Goal: Transaction & Acquisition: Purchase product/service

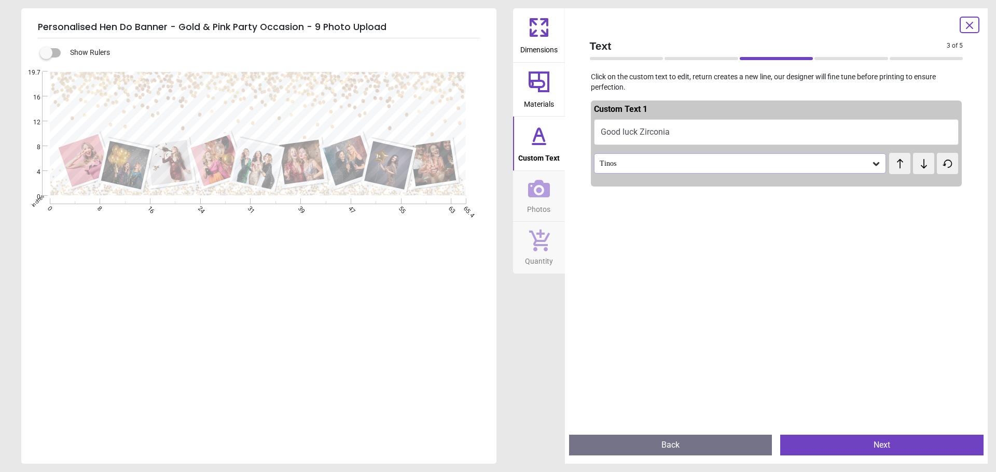
click at [534, 192] on icon at bounding box center [539, 189] width 22 height 22
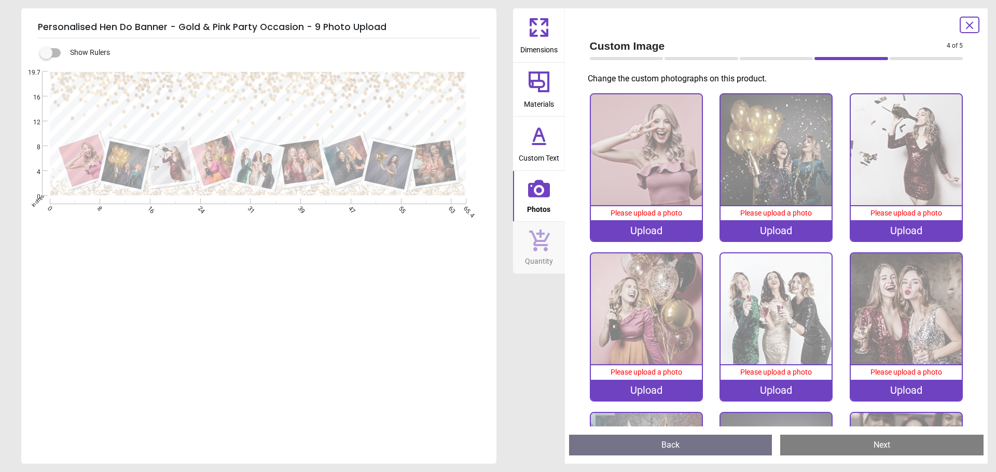
click at [676, 231] on div "Upload" at bounding box center [646, 230] width 111 height 21
click at [781, 390] on div "Upload" at bounding box center [775, 390] width 111 height 21
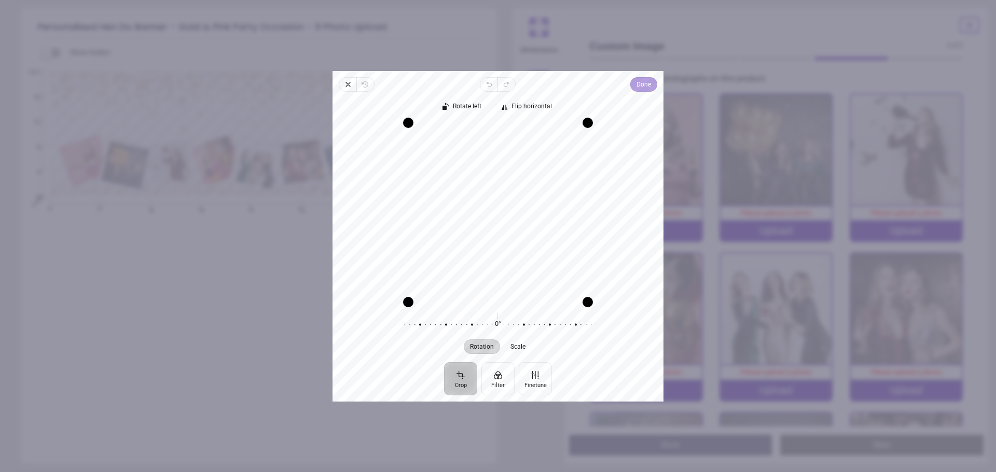
click at [647, 84] on span "Done" at bounding box center [643, 84] width 15 height 12
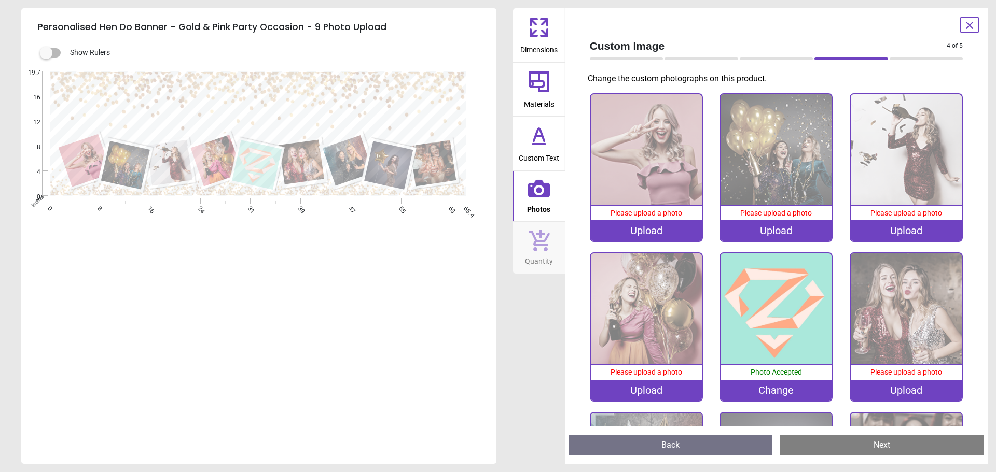
click at [888, 391] on div "Upload" at bounding box center [905, 390] width 111 height 21
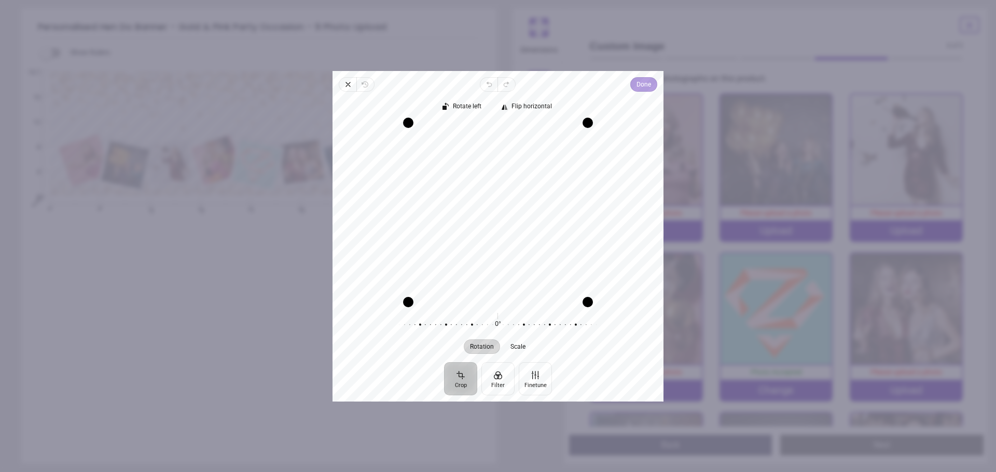
click at [645, 91] on span "Done" at bounding box center [643, 84] width 15 height 15
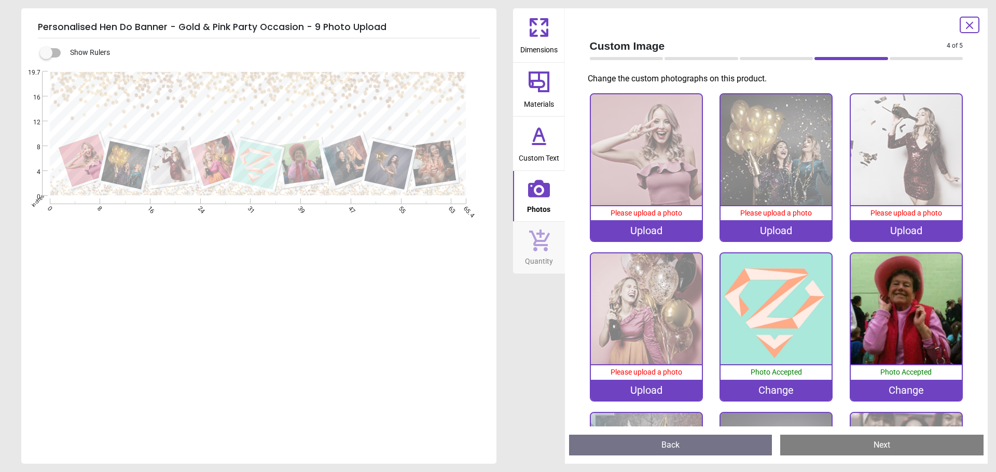
click at [645, 229] on div "Upload" at bounding box center [646, 230] width 111 height 21
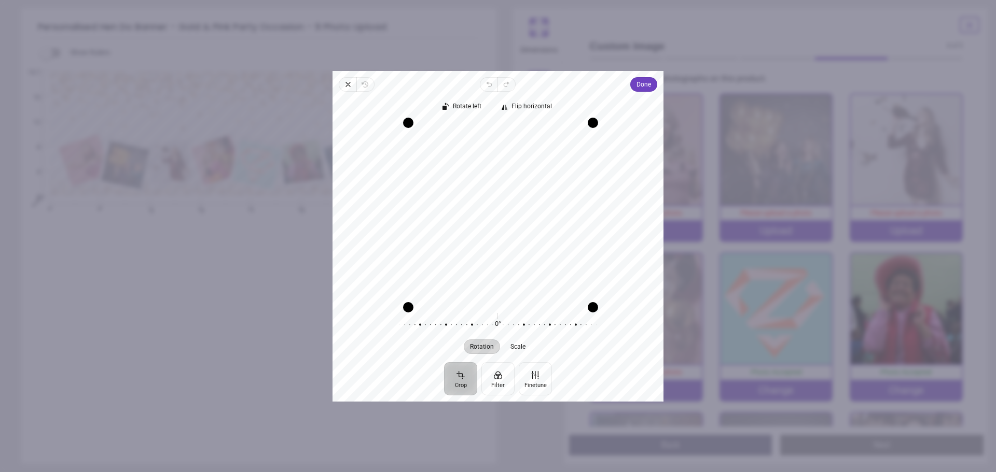
drag, startPoint x: 588, startPoint y: 304, endPoint x: 650, endPoint y: 202, distance: 119.2
click at [697, 267] on div "Personalised Hen Do Banner - Gold & Pink Party Occasion - 9 Photo Upload > Cust…" at bounding box center [679, 261] width 347 height 65
drag, startPoint x: 586, startPoint y: 123, endPoint x: 635, endPoint y: 143, distance: 52.3
click at [635, 143] on div "Recenter" at bounding box center [498, 211] width 314 height 179
drag, startPoint x: 508, startPoint y: 244, endPoint x: 537, endPoint y: 237, distance: 29.8
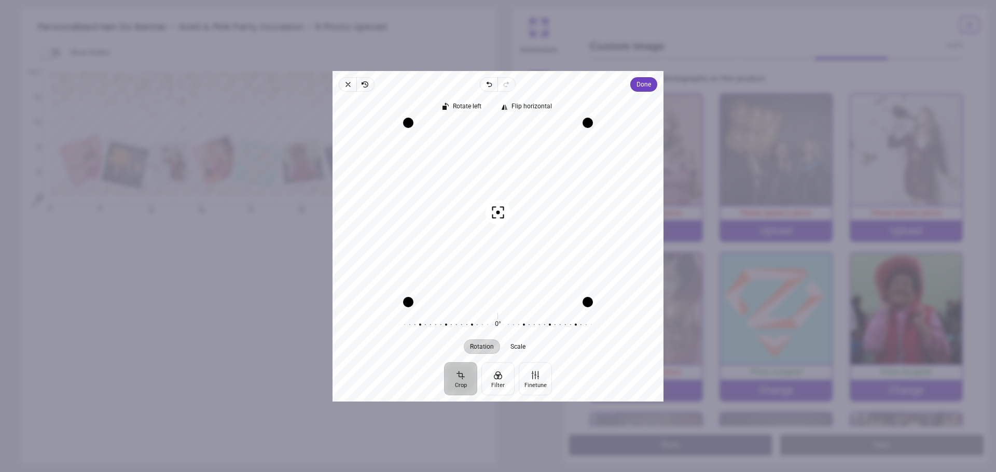
click at [537, 237] on div "Recenter" at bounding box center [498, 211] width 314 height 179
click at [518, 326] on div at bounding box center [494, 324] width 199 height 29
click at [347, 83] on icon "button" at bounding box center [348, 84] width 4 height 4
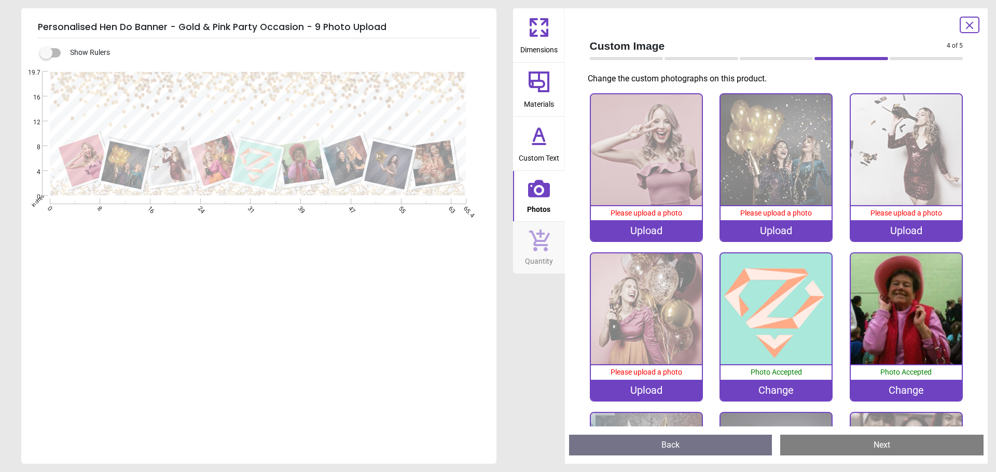
click at [655, 230] on div "Upload" at bounding box center [646, 230] width 111 height 21
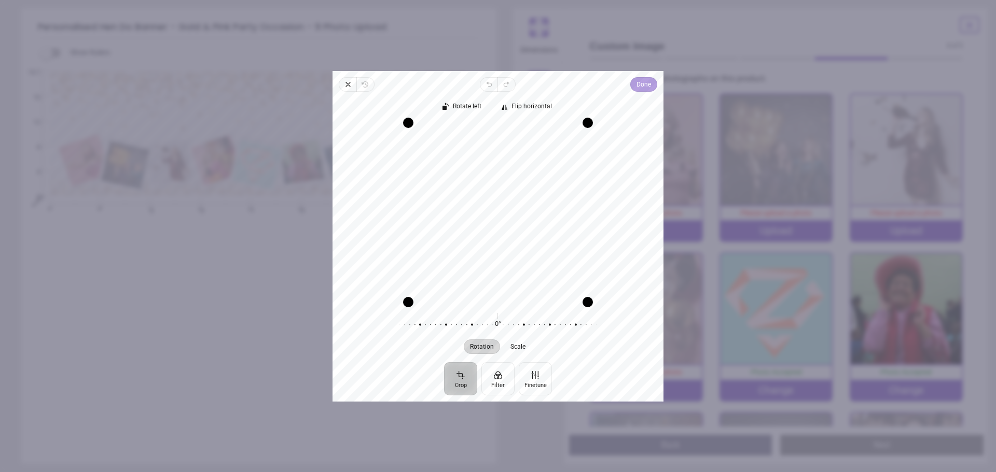
click at [638, 83] on span "Done" at bounding box center [643, 84] width 15 height 12
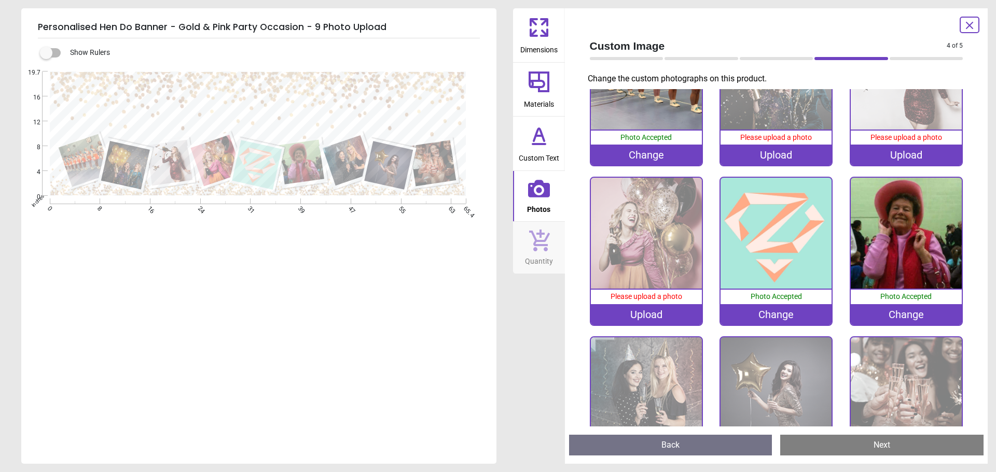
scroll to position [52, 0]
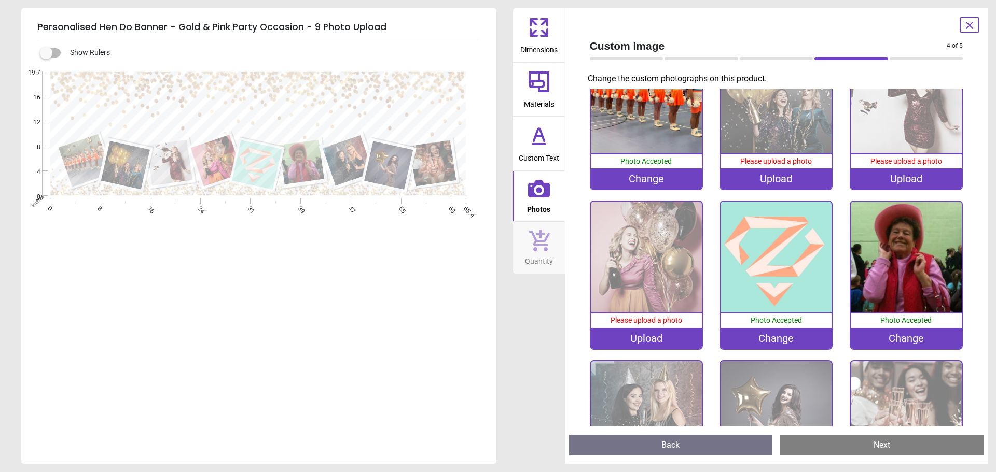
click at [680, 335] on div "Upload" at bounding box center [646, 338] width 111 height 21
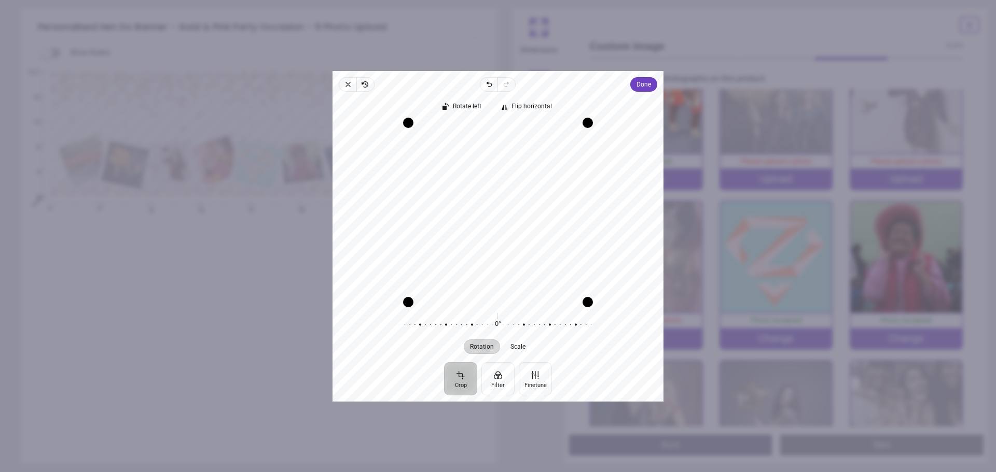
drag, startPoint x: 509, startPoint y: 263, endPoint x: 516, endPoint y: 263, distance: 7.3
click at [516, 263] on div "Recenter" at bounding box center [498, 211] width 314 height 179
drag, startPoint x: 408, startPoint y: 300, endPoint x: 368, endPoint y: 341, distance: 57.9
click at [368, 341] on div "Rotate left Flip horizontal Recenter Rotation Scale 0° Reset" at bounding box center [497, 227] width 331 height 271
drag, startPoint x: 543, startPoint y: 260, endPoint x: 494, endPoint y: 258, distance: 49.8
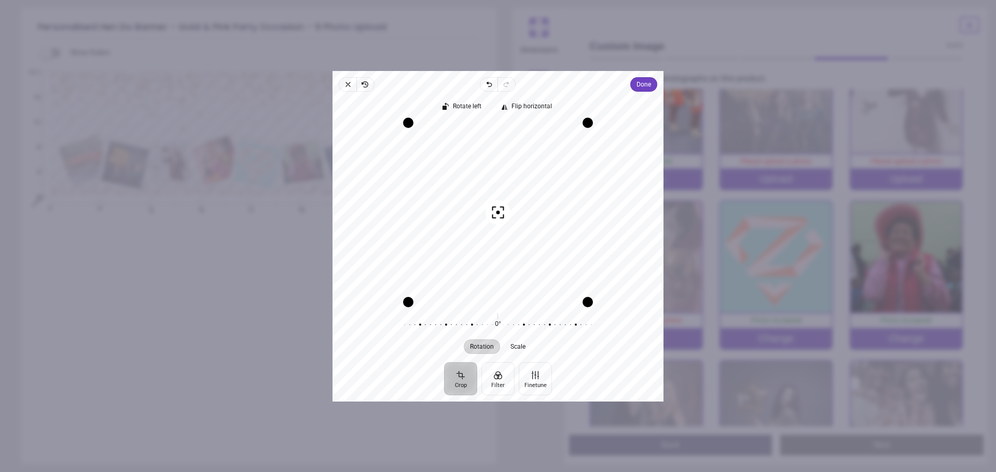
click at [494, 258] on div "Recenter" at bounding box center [498, 211] width 314 height 179
drag, startPoint x: 586, startPoint y: 301, endPoint x: 641, endPoint y: 371, distance: 88.3
click at [641, 371] on div "Close Revert Undo Redo Done Crop Filter Finetune Rotate left Flip horizontal Re…" at bounding box center [497, 236] width 331 height 331
drag, startPoint x: 408, startPoint y: 301, endPoint x: 331, endPoint y: 338, distance: 85.1
click at [506, 294] on div "Personalised Hen Do Banner - Gold & Pink Party Occasion - 9 Photo Upload > Cust…" at bounding box center [679, 261] width 347 height 65
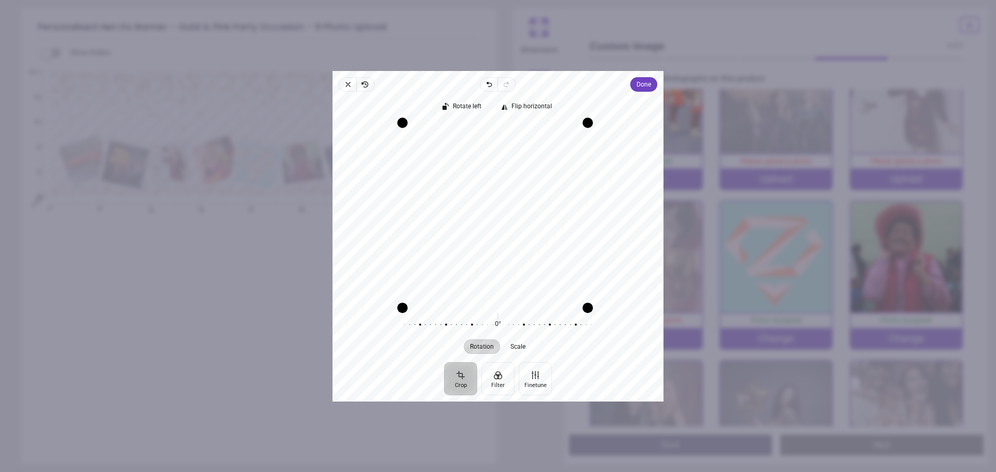
drag, startPoint x: 407, startPoint y: 306, endPoint x: 334, endPoint y: 373, distance: 99.1
click at [334, 373] on div "Close Revert Undo Redo Done Crop Filter Finetune Rotate left Flip horizontal Re…" at bounding box center [497, 236] width 331 height 331
drag, startPoint x: 411, startPoint y: 123, endPoint x: 261, endPoint y: 48, distance: 167.4
click at [506, 229] on div "Personalised Hen Do Banner - Gold & Pink Party Occasion - 9 Photo Upload > Cust…" at bounding box center [679, 261] width 347 height 65
drag, startPoint x: 406, startPoint y: 123, endPoint x: 317, endPoint y: 68, distance: 105.0
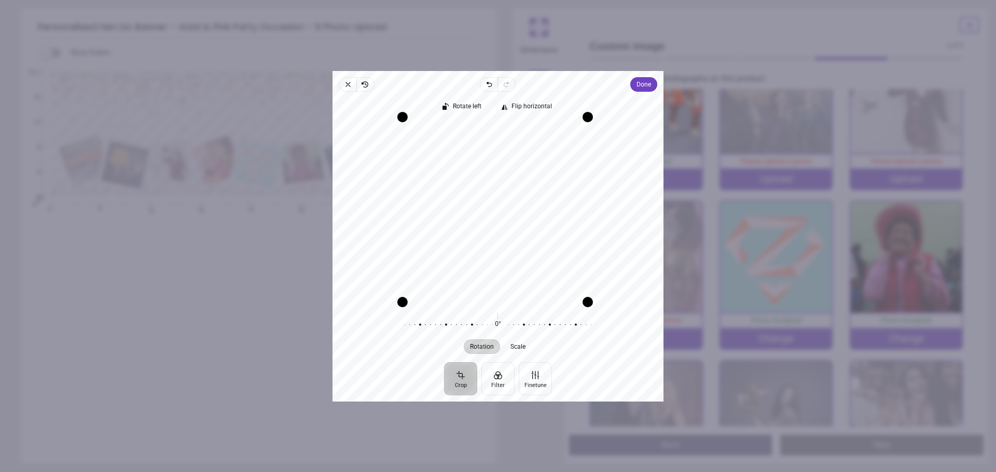
click at [506, 229] on div "Personalised Hen Do Banner - Gold & Pink Party Occasion - 9 Photo Upload > Cust…" at bounding box center [679, 261] width 347 height 65
drag, startPoint x: 553, startPoint y: 239, endPoint x: 577, endPoint y: 241, distance: 23.4
click at [577, 241] on div "Recenter" at bounding box center [498, 211] width 314 height 179
click at [518, 347] on span "Scale" at bounding box center [518, 346] width 15 height 6
drag, startPoint x: 591, startPoint y: 305, endPoint x: 704, endPoint y: 331, distance: 116.1
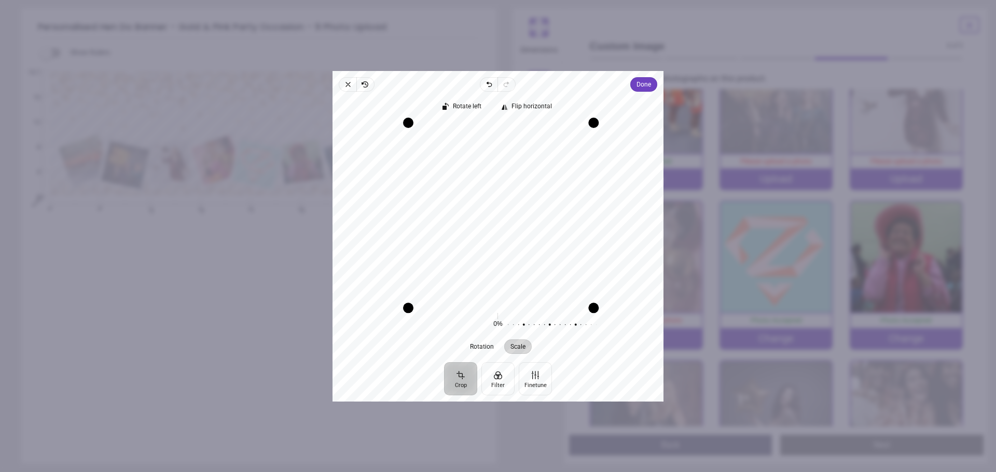
click at [704, 294] on div "Personalised Hen Do Banner - Gold & Pink Party Occasion - 9 Photo Upload > Cust…" at bounding box center [679, 261] width 347 height 65
drag, startPoint x: 586, startPoint y: 124, endPoint x: 620, endPoint y: 78, distance: 57.1
click at [620, 78] on div "Close Revert Undo Redo Done Crop Filter Finetune Rotate left Flip horizontal Re…" at bounding box center [497, 236] width 331 height 331
click at [532, 384] on button "Finetune" at bounding box center [535, 378] width 33 height 33
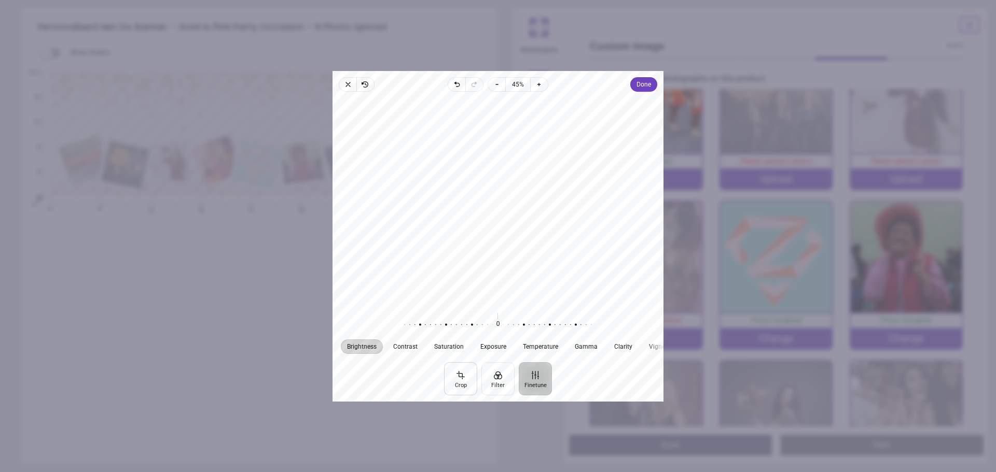
click at [471, 381] on button "Crop" at bounding box center [460, 378] width 33 height 33
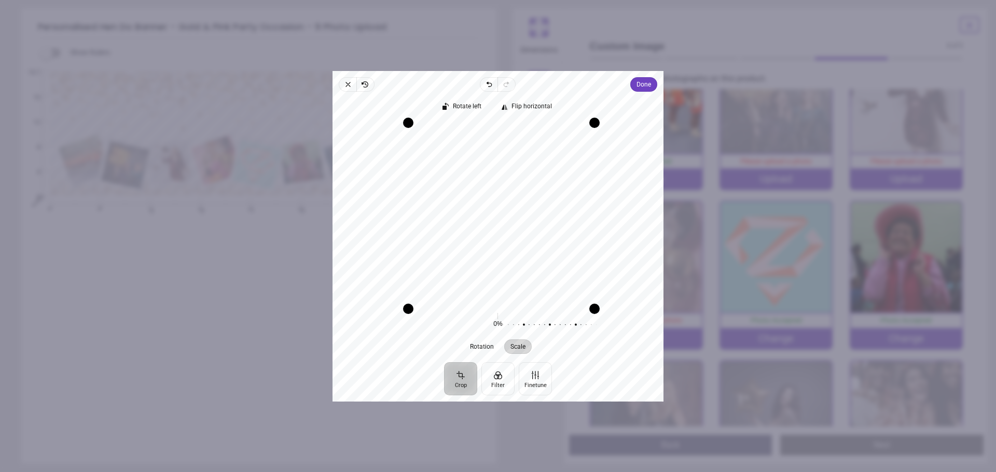
drag, startPoint x: 584, startPoint y: 306, endPoint x: 813, endPoint y: 330, distance: 229.4
click at [809, 294] on div "Personalised Hen Do Banner - Gold & Pink Party Occasion - 9 Photo Upload > Cust…" at bounding box center [679, 261] width 347 height 65
drag, startPoint x: 585, startPoint y: 120, endPoint x: 645, endPoint y: 68, distance: 79.0
click at [645, 71] on div "Close Revert Undo Redo Done Crop Filter Finetune Rotate left Flip horizontal Re…" at bounding box center [497, 236] width 331 height 331
drag, startPoint x: 584, startPoint y: 303, endPoint x: 830, endPoint y: 449, distance: 285.7
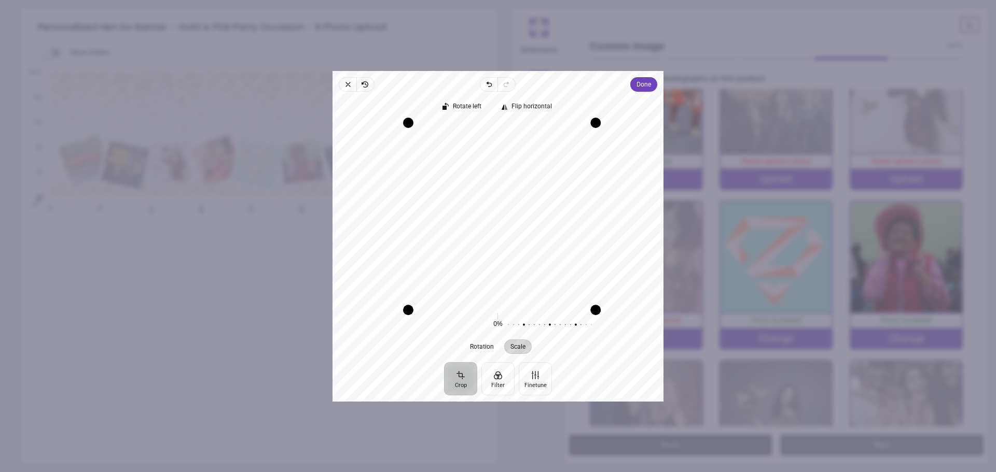
click at [838, 472] on html "Login • Register Birthdays Milestone Birthday 1510 products 208 122 224" at bounding box center [498, 236] width 996 height 472
drag, startPoint x: 585, startPoint y: 122, endPoint x: 707, endPoint y: 83, distance: 127.9
click at [707, 229] on div "Personalised Hen Do Banner - Gold & Pink Party Occasion - 9 Photo Upload > Cust…" at bounding box center [679, 261] width 347 height 65
drag, startPoint x: 545, startPoint y: 228, endPoint x: 538, endPoint y: 177, distance: 51.3
click at [538, 177] on div "Recenter" at bounding box center [498, 211] width 314 height 179
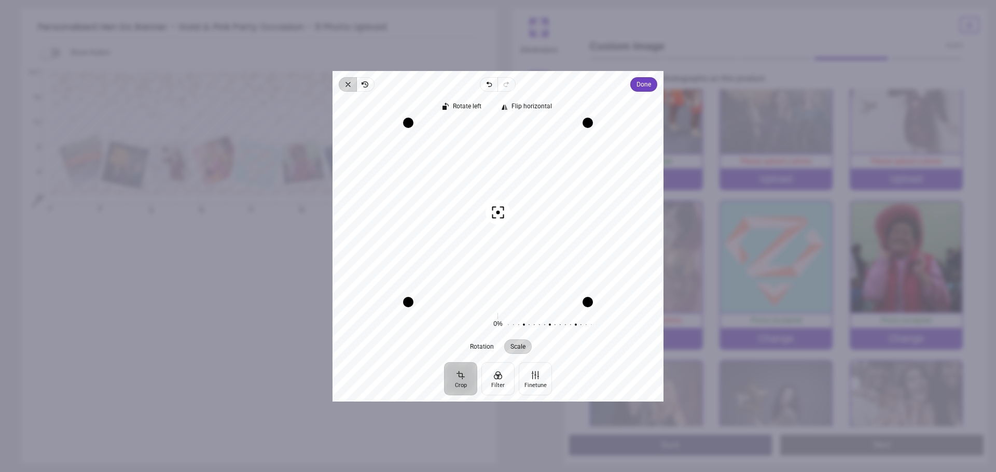
click at [347, 80] on span "Close" at bounding box center [348, 84] width 18 height 15
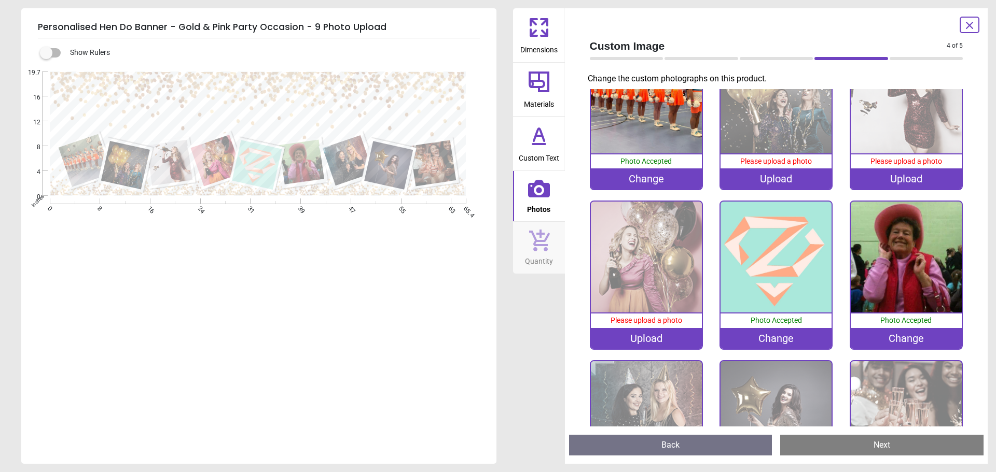
click at [663, 329] on div "Upload" at bounding box center [646, 338] width 111 height 21
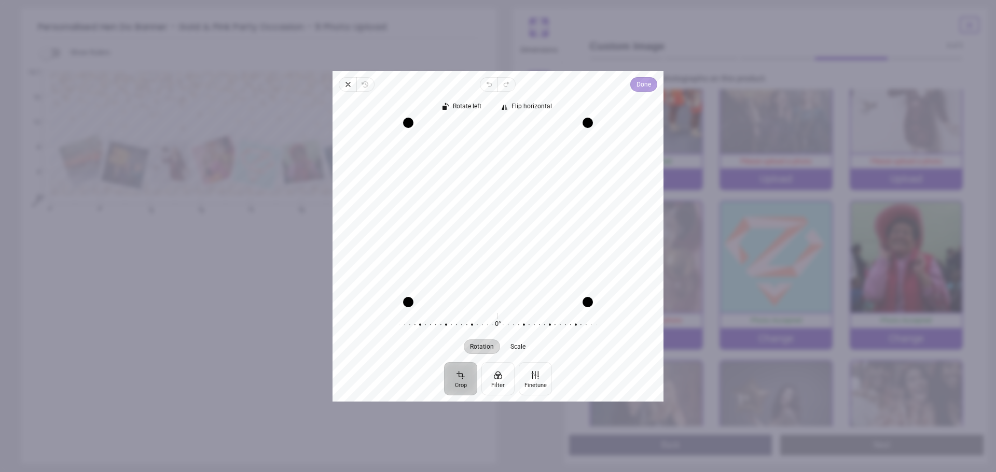
click at [644, 85] on span "Done" at bounding box center [643, 84] width 15 height 12
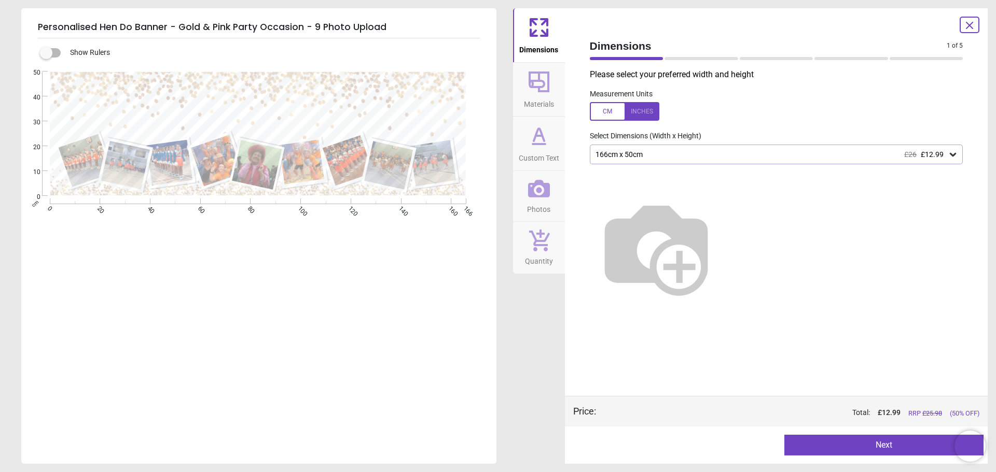
click at [961, 155] on div "166cm x 50cm £26 £12.99" at bounding box center [776, 155] width 373 height 20
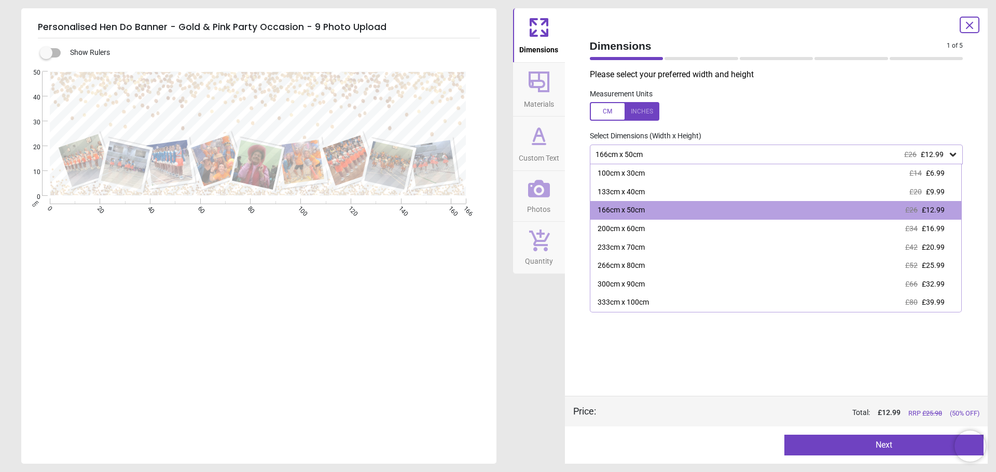
click at [955, 155] on icon at bounding box center [952, 155] width 6 height 4
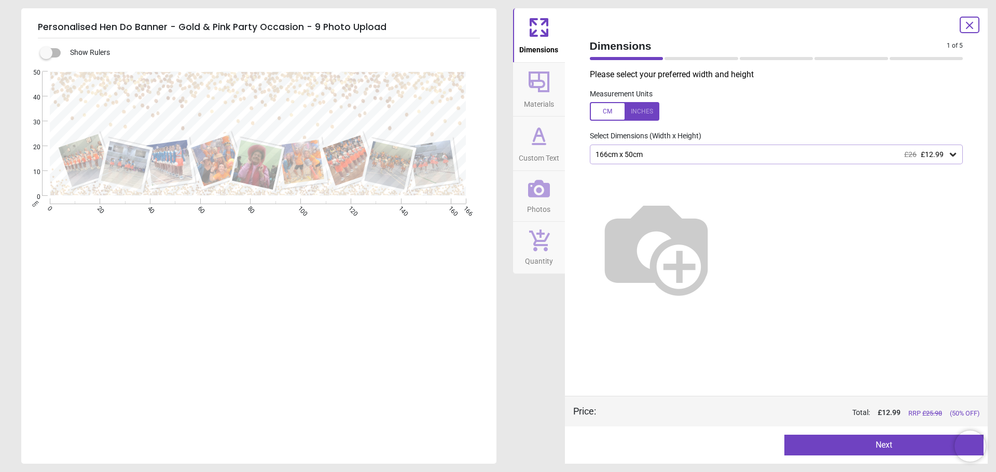
click at [955, 155] on icon at bounding box center [952, 155] width 6 height 4
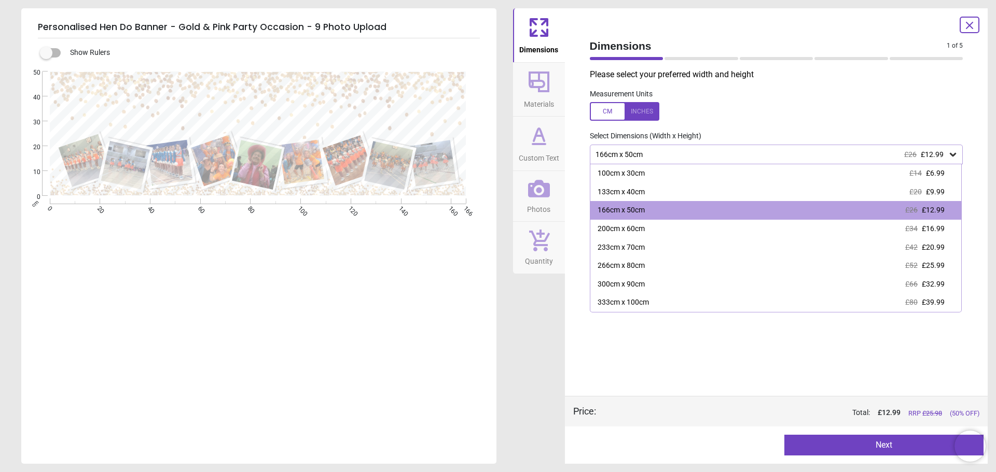
click at [955, 155] on icon at bounding box center [952, 155] width 6 height 4
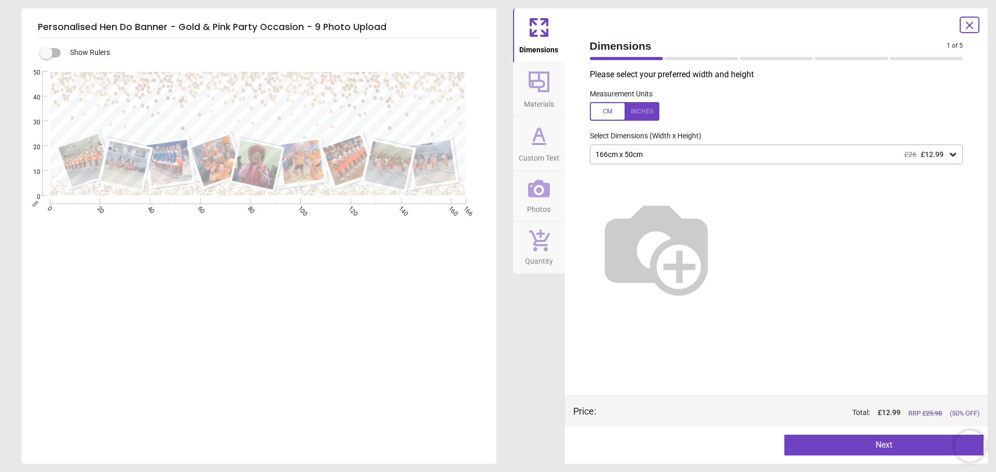
click at [627, 157] on div "166cm x 50cm £26 £12.99" at bounding box center [771, 154] width 354 height 9
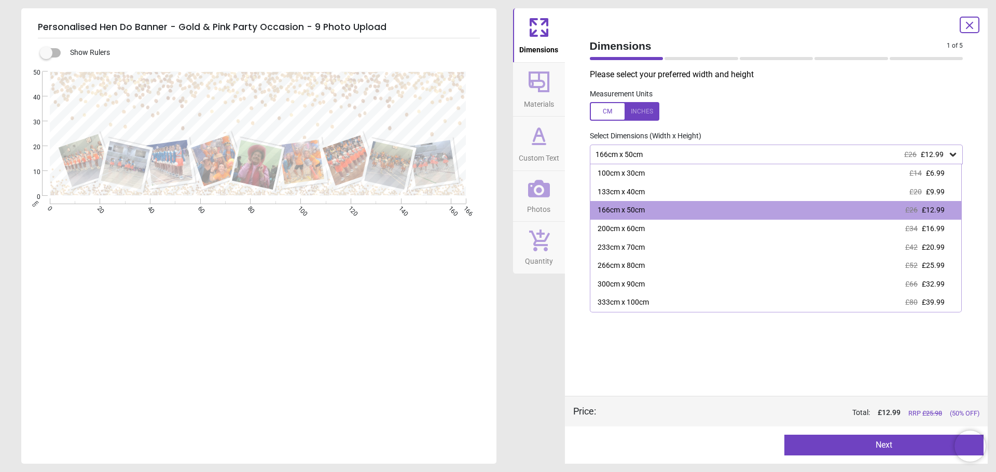
click at [627, 157] on div "166cm x 50cm £26 £12.99" at bounding box center [771, 154] width 354 height 9
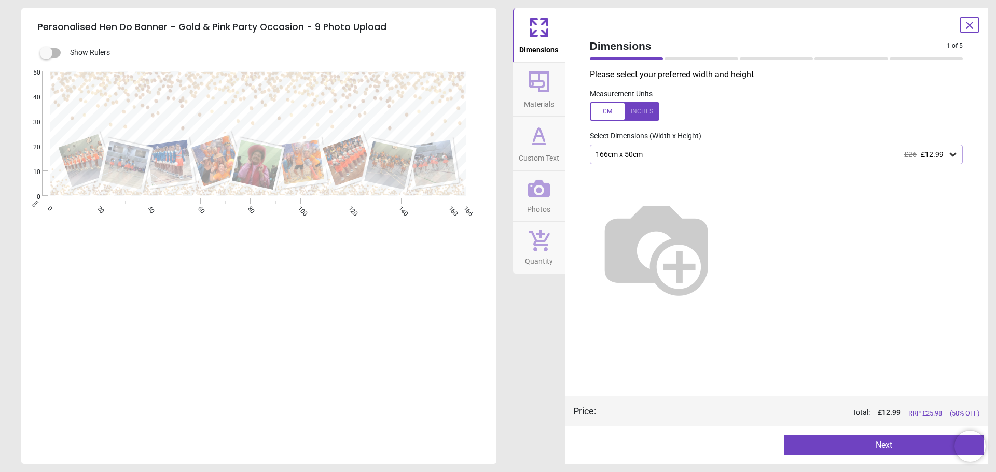
click at [710, 152] on div "166cm x 50cm £26 £12.99" at bounding box center [771, 154] width 354 height 9
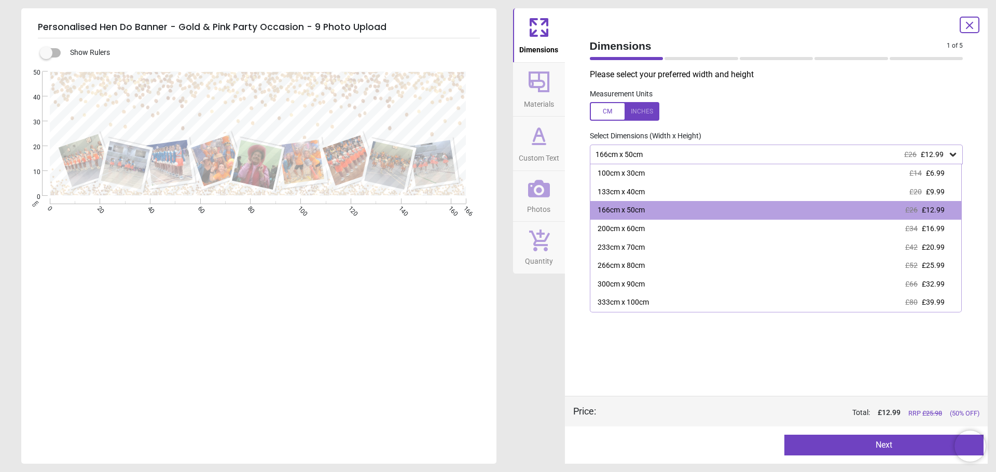
click at [709, 150] on div "166cm x 50cm £26 £12.99" at bounding box center [776, 155] width 373 height 20
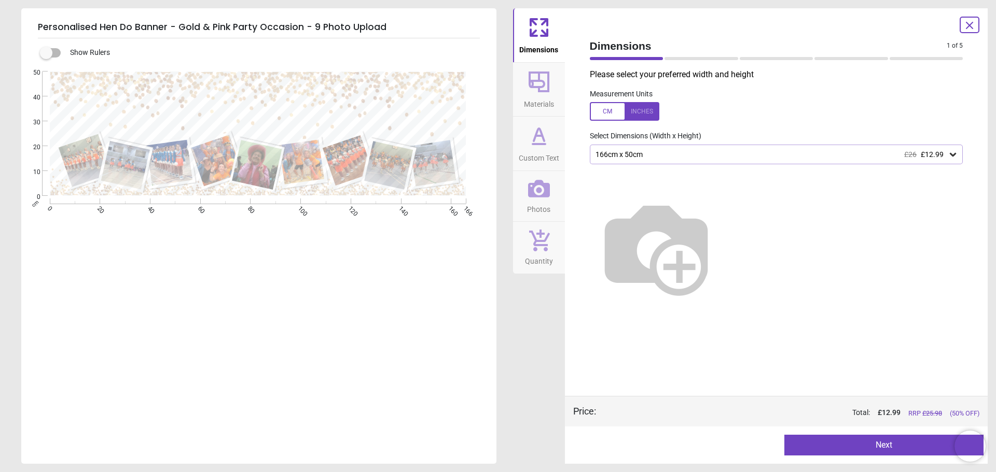
click at [538, 82] on icon at bounding box center [538, 81] width 25 height 25
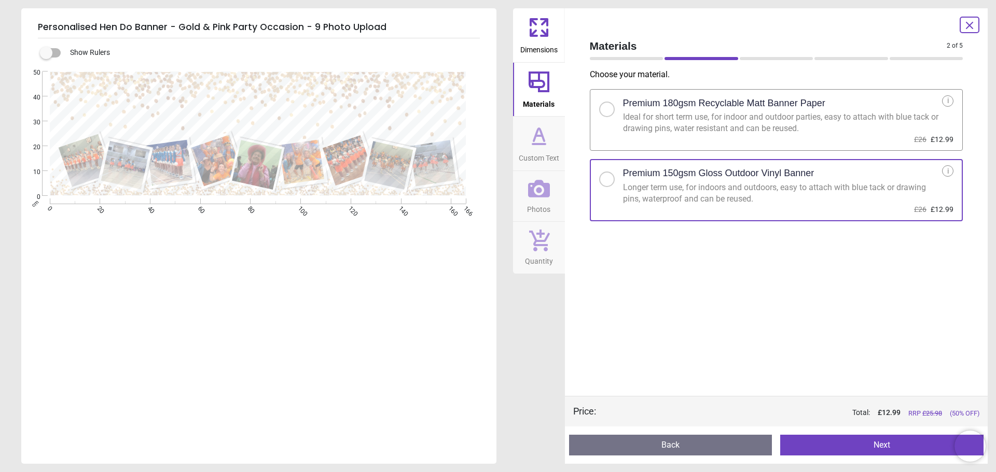
click at [874, 450] on button "Next" at bounding box center [881, 445] width 203 height 21
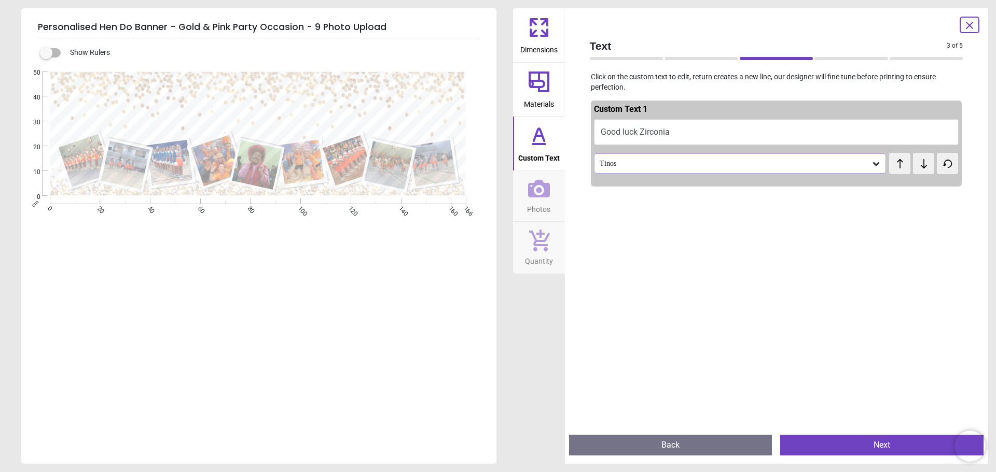
click at [871, 162] on icon at bounding box center [876, 164] width 10 height 10
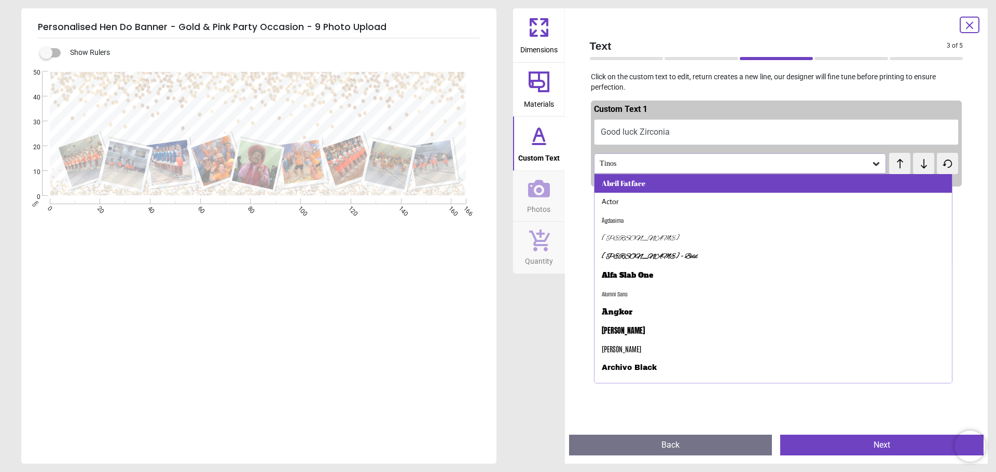
click at [622, 179] on div "Abril Fatface" at bounding box center [624, 183] width 44 height 10
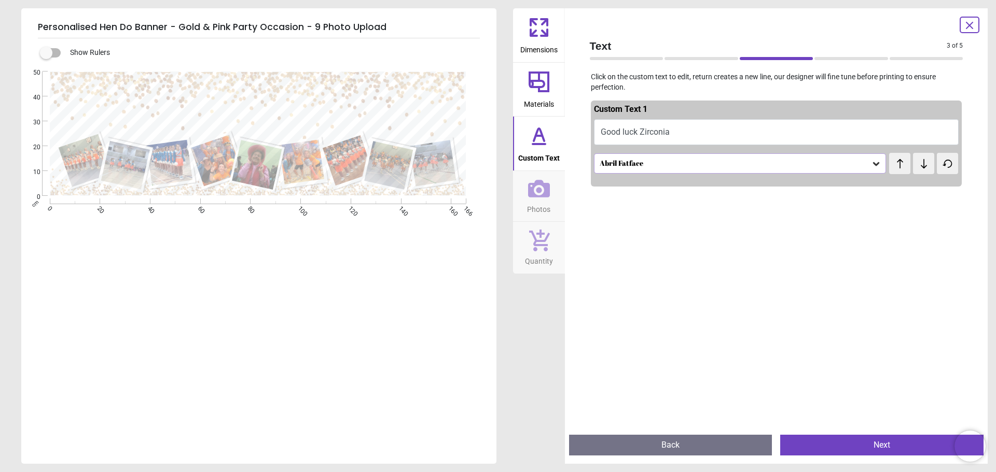
click at [642, 161] on div "Abril Fatface" at bounding box center [734, 163] width 273 height 9
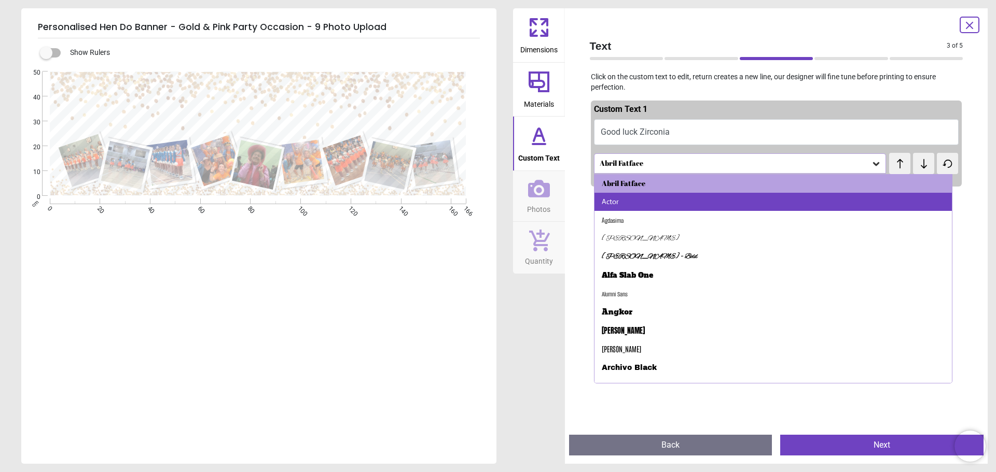
click at [633, 208] on div "Actor" at bounding box center [773, 202] width 358 height 19
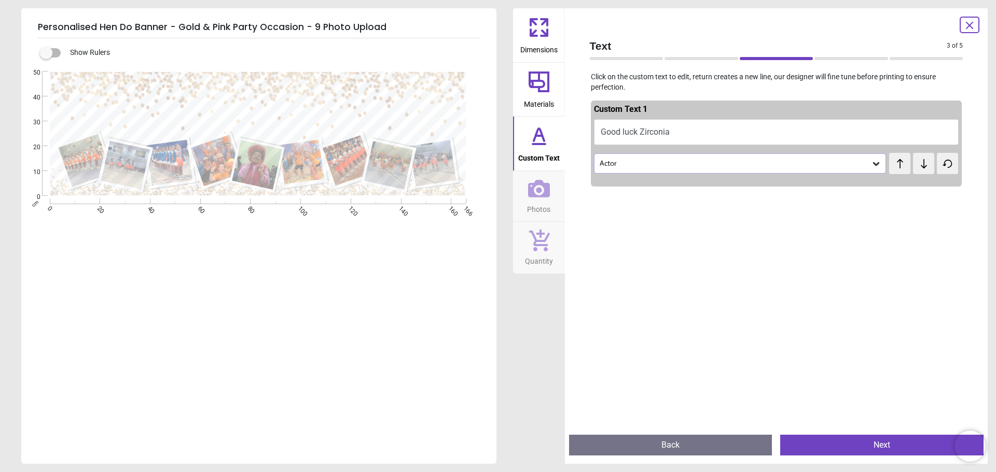
click at [618, 161] on div "Actor" at bounding box center [734, 163] width 273 height 9
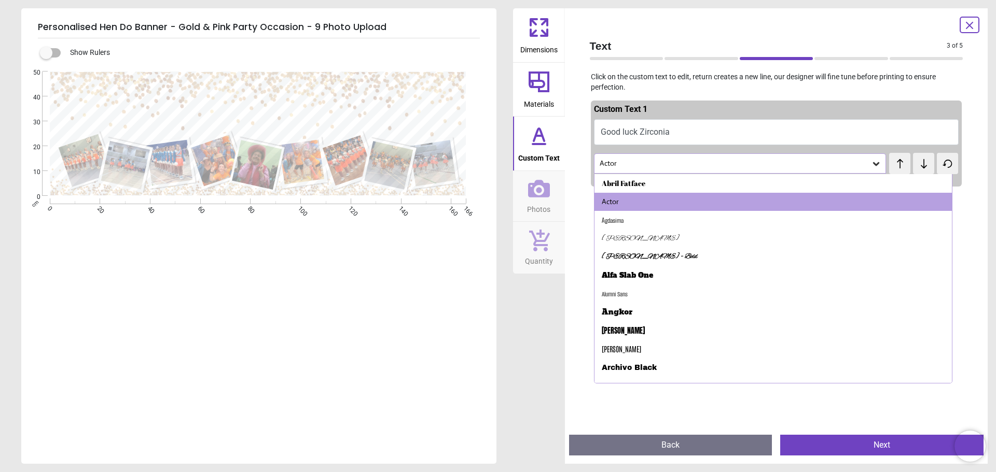
click at [620, 130] on button "Good luck Zirconia" at bounding box center [776, 132] width 365 height 26
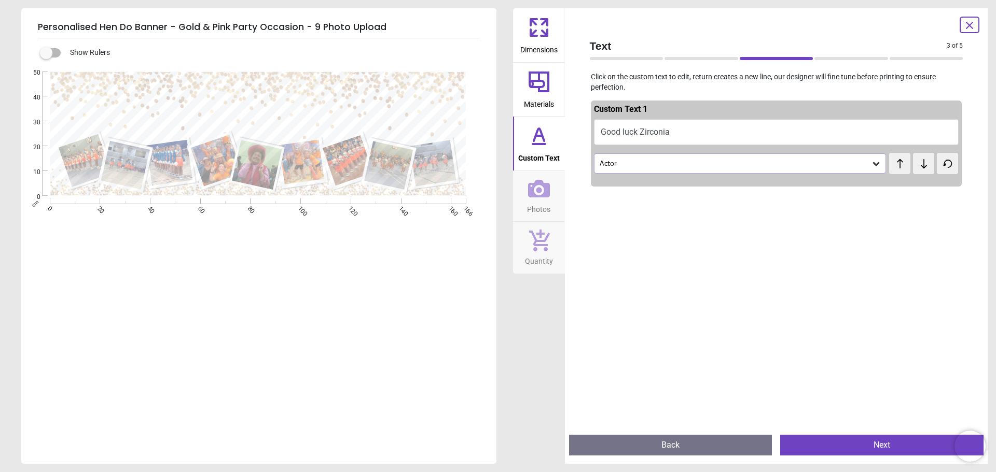
click at [635, 163] on div "Actor" at bounding box center [734, 163] width 273 height 9
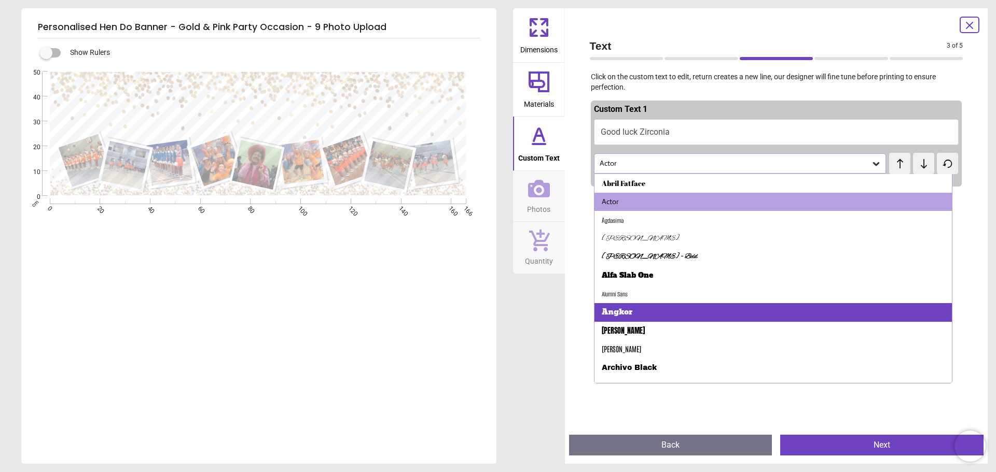
click at [627, 308] on div "Angkor" at bounding box center [617, 313] width 31 height 10
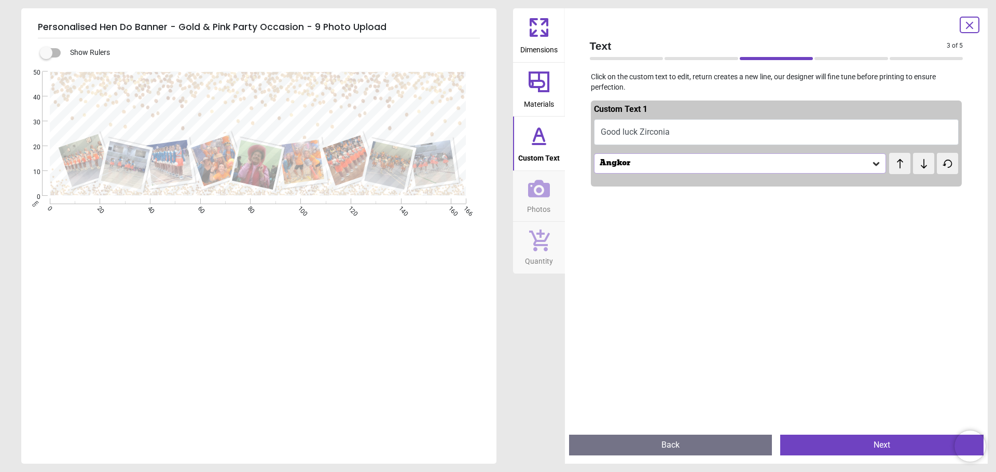
click at [632, 156] on div "Angkor" at bounding box center [740, 163] width 292 height 20
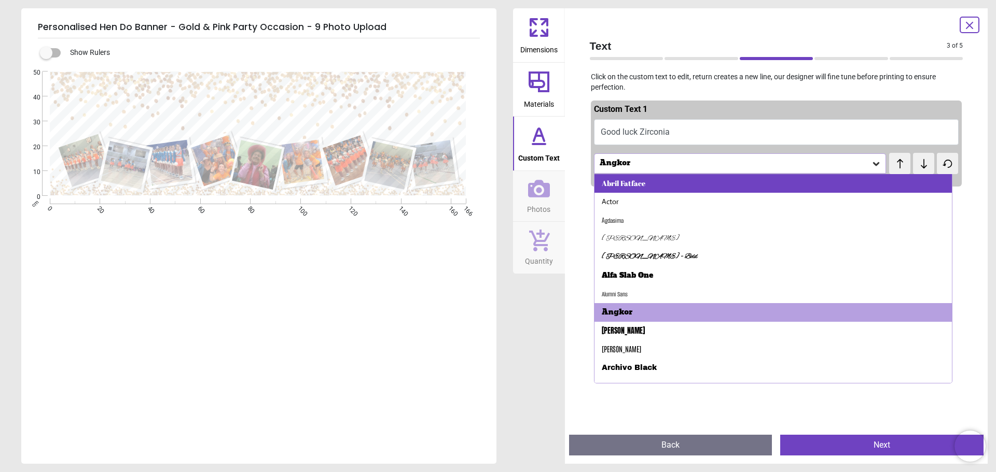
click at [630, 185] on div "Abril Fatface" at bounding box center [624, 183] width 44 height 10
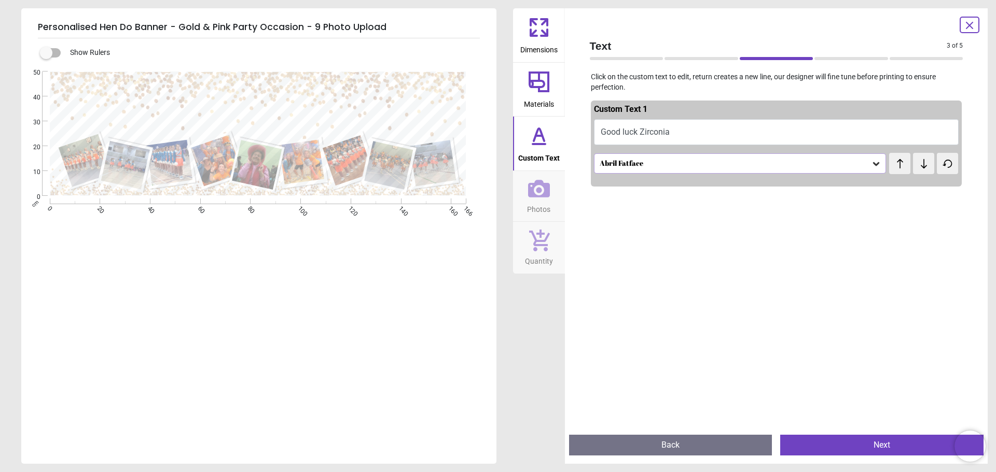
click at [883, 439] on button "Next" at bounding box center [881, 445] width 203 height 21
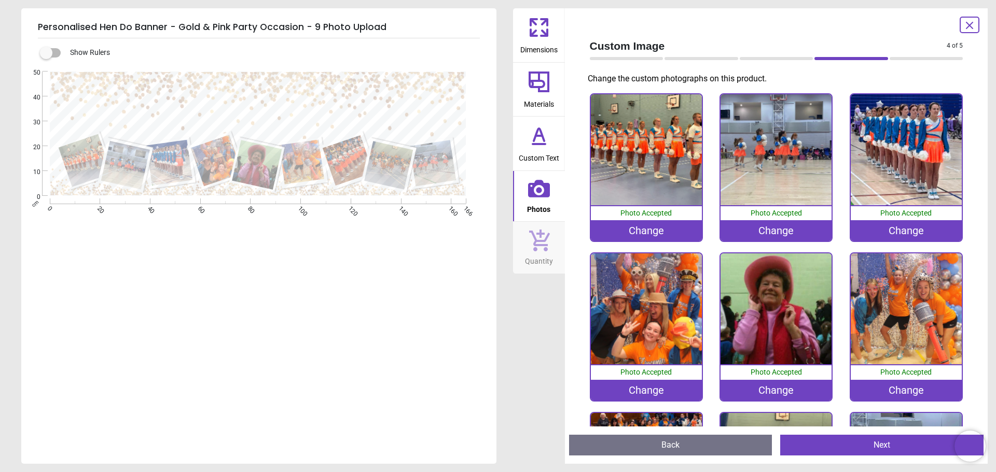
click at [881, 444] on button "Next" at bounding box center [881, 445] width 203 height 21
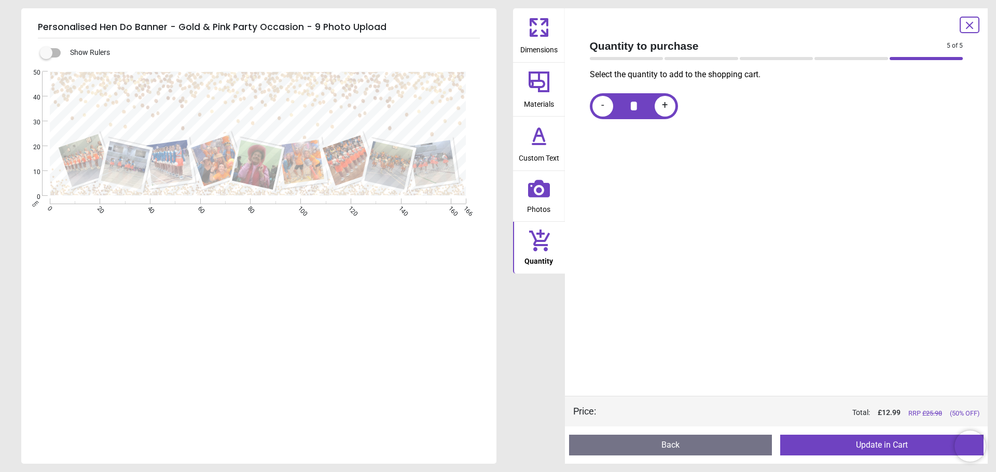
click at [888, 446] on button "Update in Cart" at bounding box center [881, 445] width 203 height 21
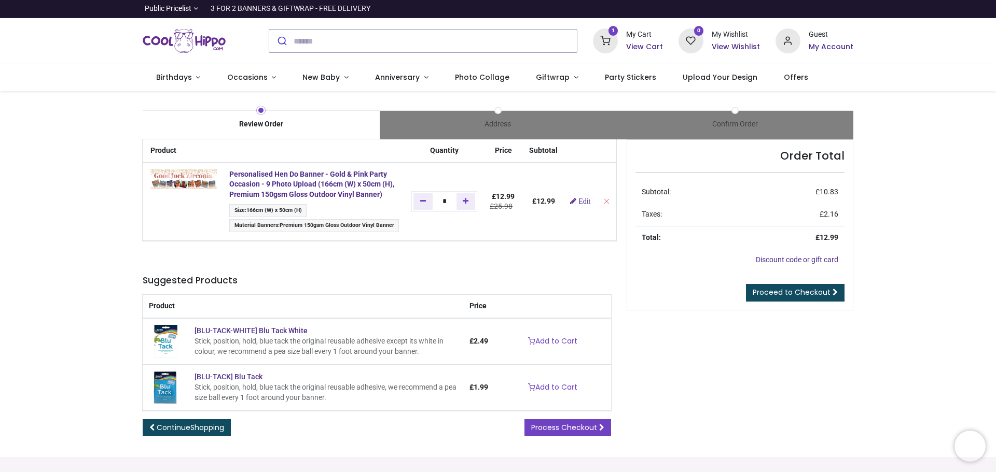
click at [845, 48] on h6 "My Account" at bounding box center [830, 47] width 45 height 10
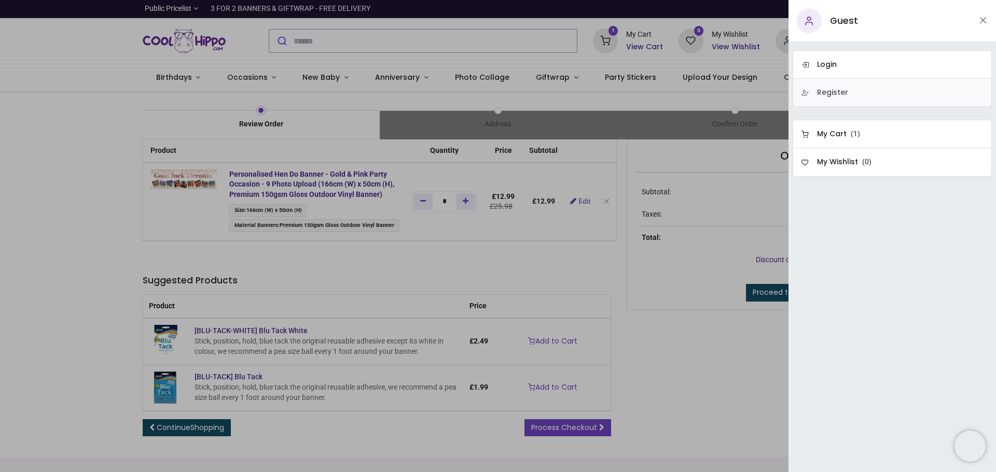
click at [844, 93] on h6 "Register" at bounding box center [832, 93] width 31 height 10
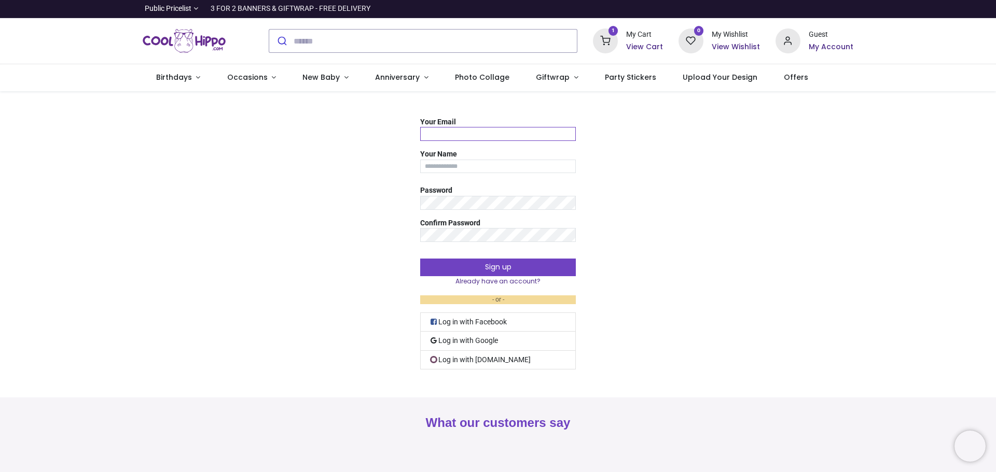
click at [463, 134] on input "Your Email" at bounding box center [498, 134] width 156 height 14
type input "******"
click at [456, 164] on input "Your Name" at bounding box center [498, 167] width 156 height 14
drag, startPoint x: 483, startPoint y: 172, endPoint x: 329, endPoint y: 191, distance: 155.7
click at [319, 169] on div "Your Email ****** Your Name ******** Password Confirm Password Sign up Already …" at bounding box center [498, 244] width 996 height 255
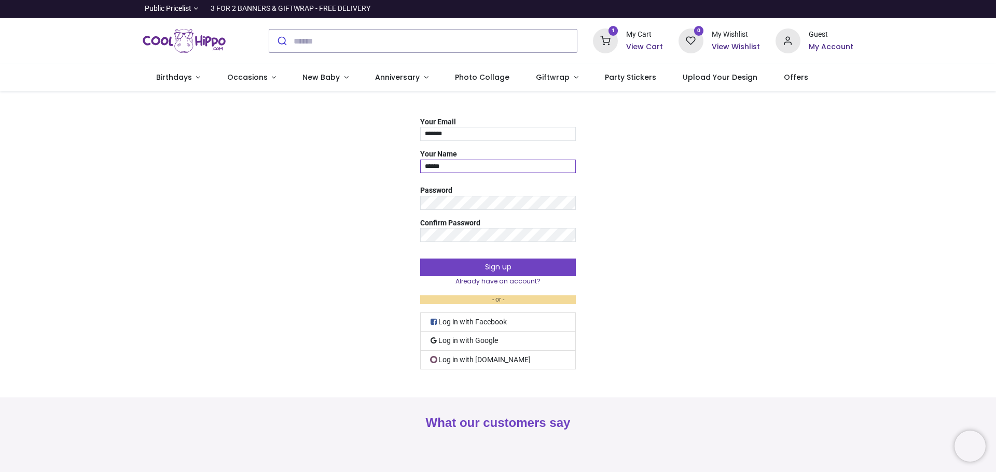
type input "******"
click at [463, 137] on input "******" at bounding box center [498, 134] width 156 height 14
type input "**********"
click at [467, 240] on div "Confirm Password" at bounding box center [498, 230] width 156 height 24
click at [551, 267] on button "Sign up" at bounding box center [498, 268] width 156 height 18
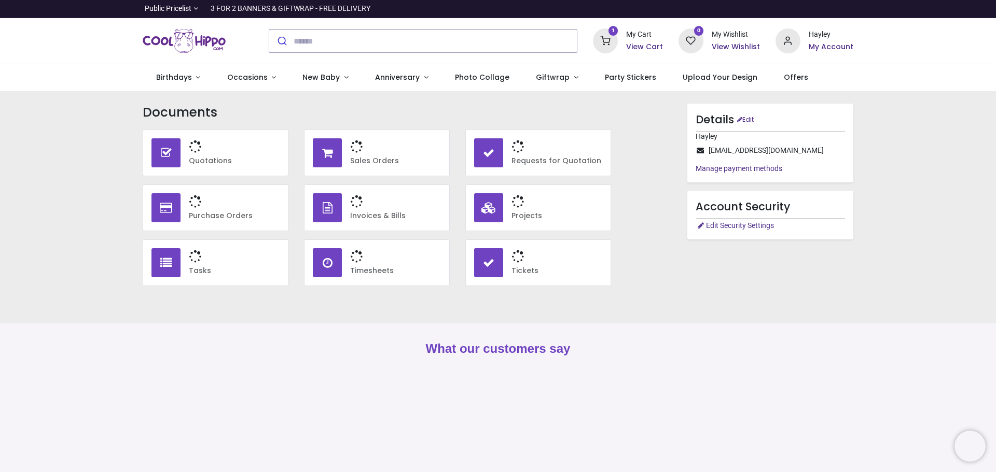
type input "**********"
click at [651, 48] on h6 "View Cart" at bounding box center [644, 47] width 37 height 10
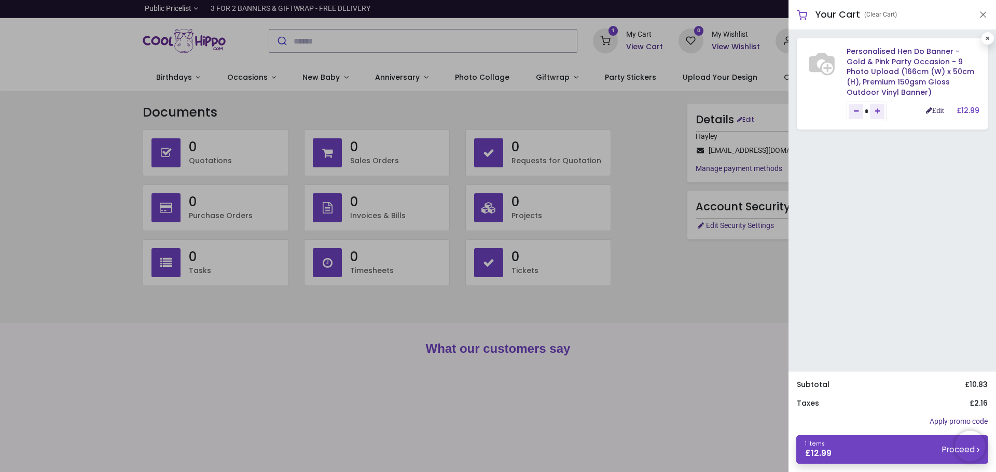
click at [937, 111] on link "Edit" at bounding box center [935, 110] width 18 height 7
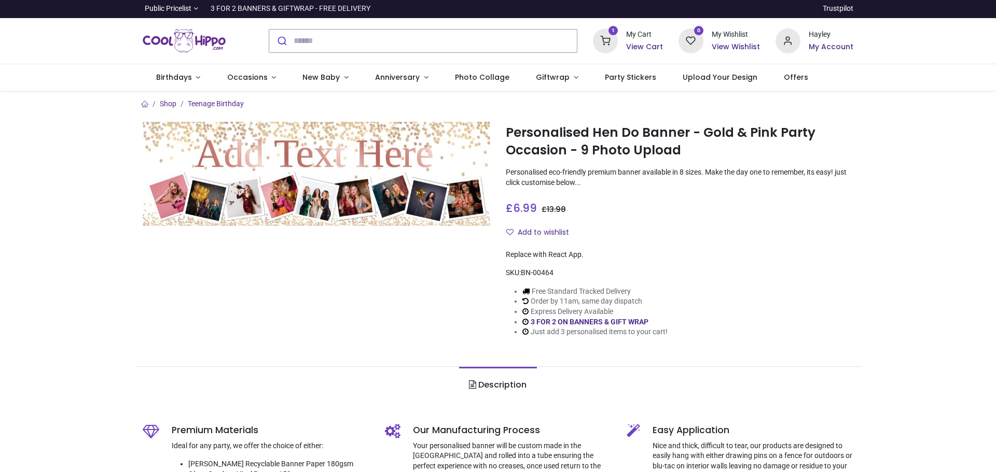
type input "**********"
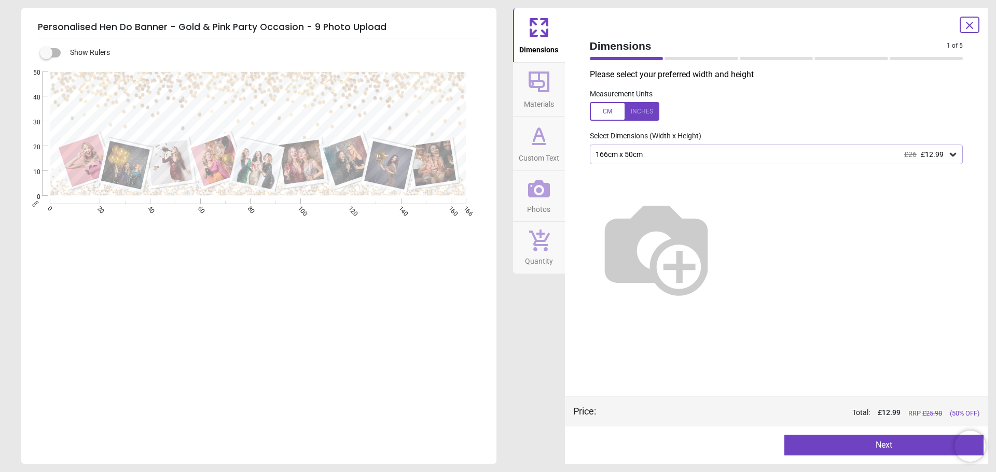
type textarea "**********"
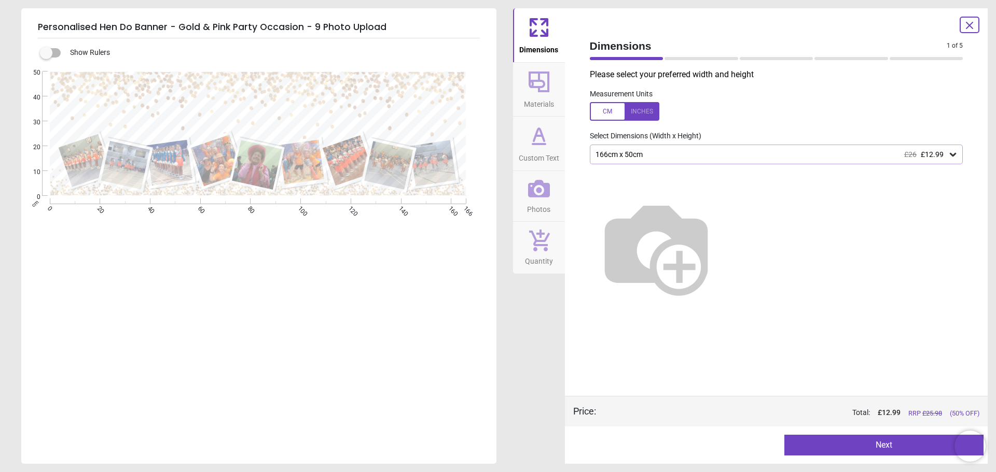
click at [539, 205] on span "Photos" at bounding box center [538, 208] width 23 height 16
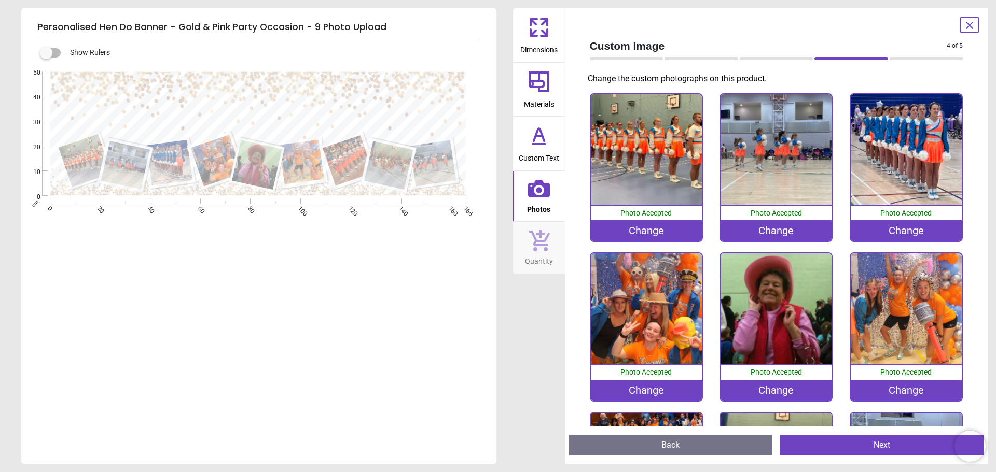
click at [910, 390] on div "Change" at bounding box center [905, 390] width 111 height 21
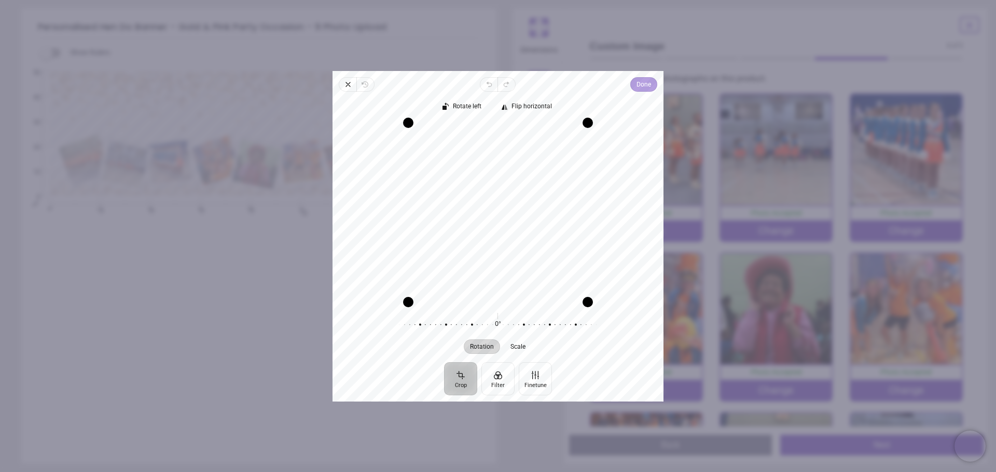
click at [641, 83] on span "Done" at bounding box center [643, 84] width 15 height 12
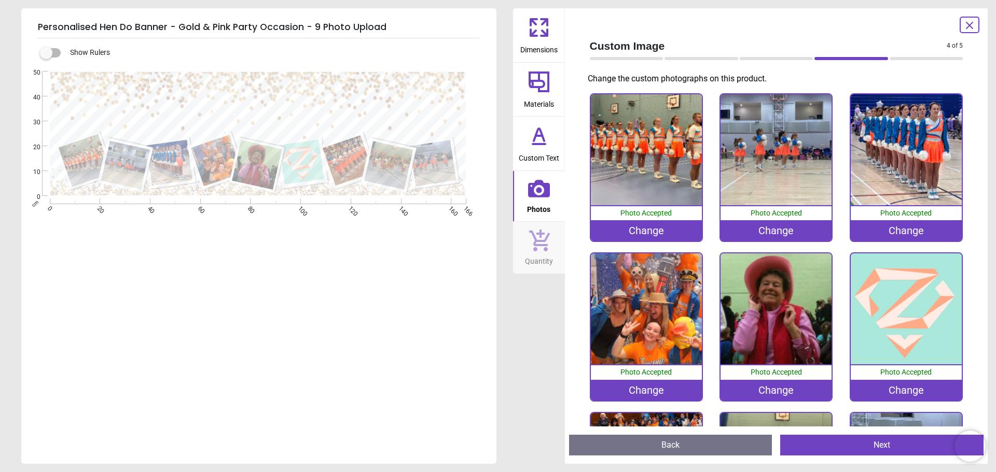
click at [660, 393] on div "Change" at bounding box center [646, 390] width 111 height 21
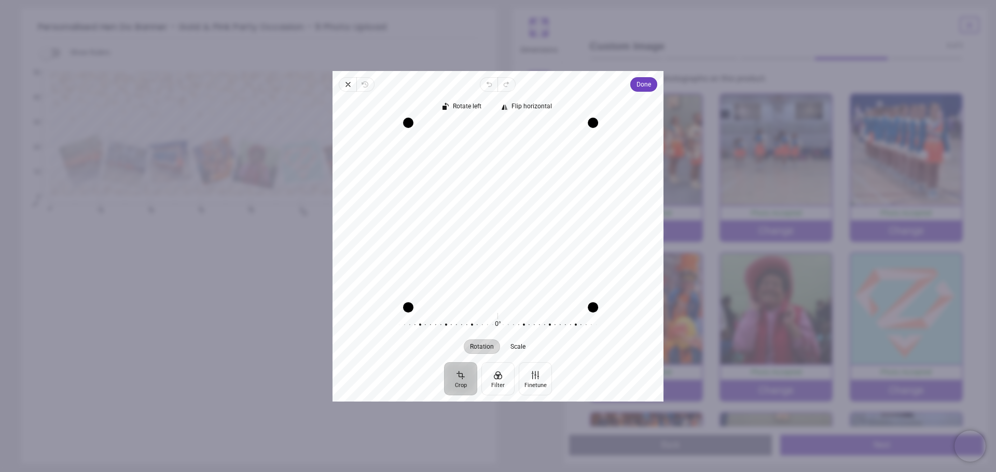
drag, startPoint x: 629, startPoint y: 300, endPoint x: 560, endPoint y: 266, distance: 77.5
click at [582, 276] on div "Recenter" at bounding box center [498, 211] width 314 height 179
click at [345, 86] on icon "button" at bounding box center [348, 84] width 8 height 8
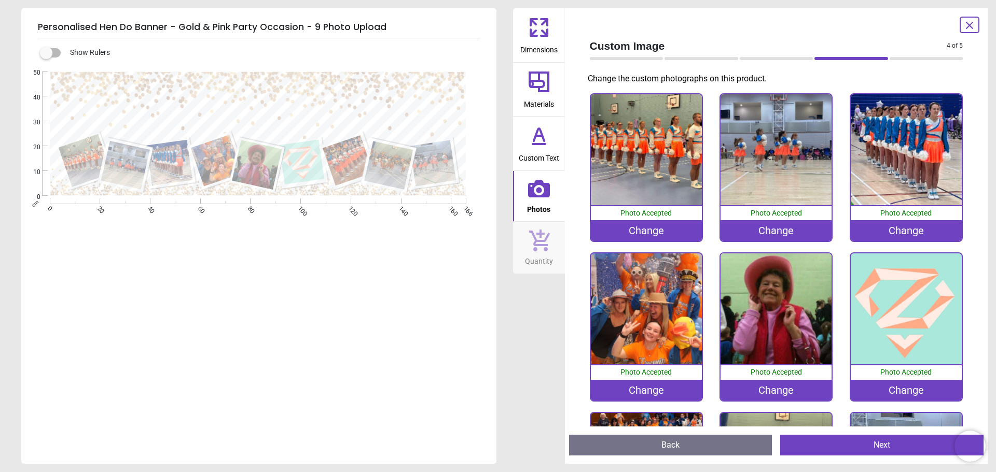
click at [688, 393] on div "Change" at bounding box center [646, 390] width 111 height 21
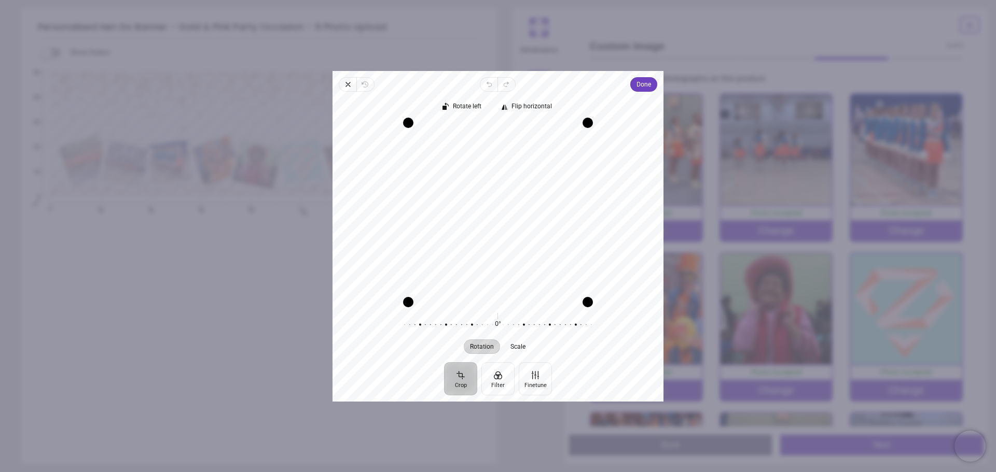
drag, startPoint x: 484, startPoint y: 272, endPoint x: 457, endPoint y: 270, distance: 26.5
click at [457, 270] on div "Recenter" at bounding box center [498, 211] width 314 height 179
click at [647, 84] on span "Done" at bounding box center [643, 84] width 15 height 12
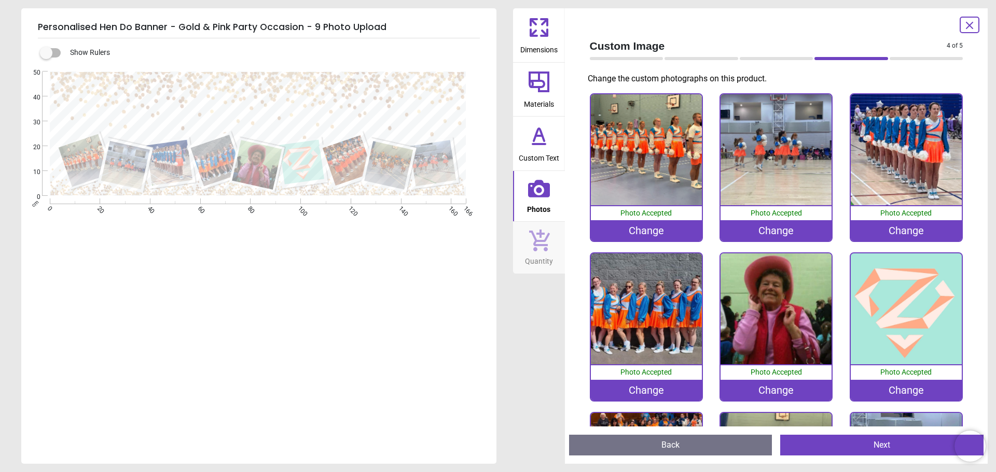
click at [84, 326] on div ".cls-1 { filter: url(#drop-shadow-3); } .cls-1, .cls-2, .cls-3, .cls-4, .cls-5,…" at bounding box center [257, 214] width 473 height 284
click at [968, 22] on icon at bounding box center [969, 25] width 12 height 12
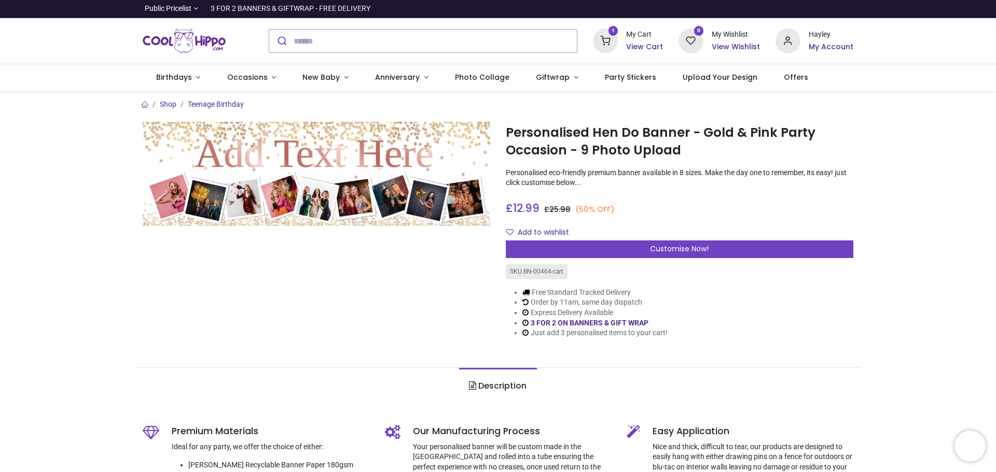
click at [639, 44] on h6 "View Cart" at bounding box center [644, 47] width 37 height 10
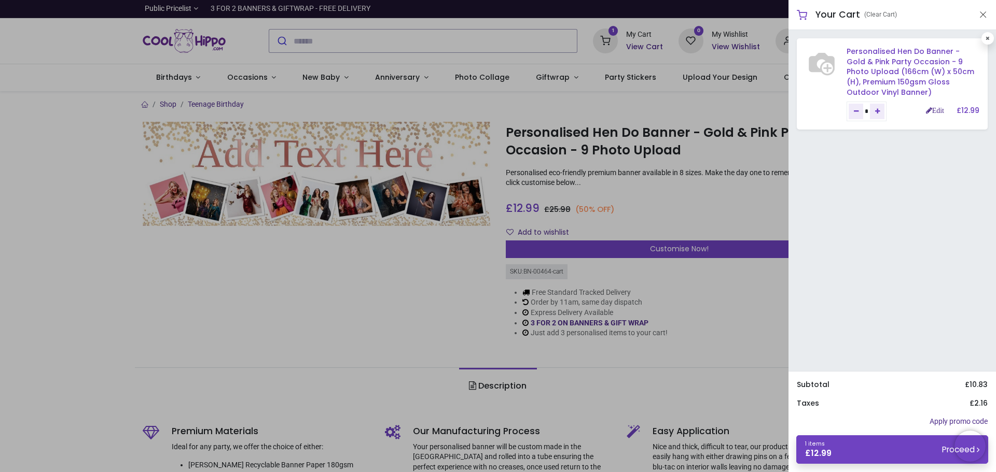
click at [869, 69] on link "Personalised Hen Do Banner - Gold & Pink Party Occasion - 9 Photo Upload (166cm…" at bounding box center [910, 71] width 128 height 51
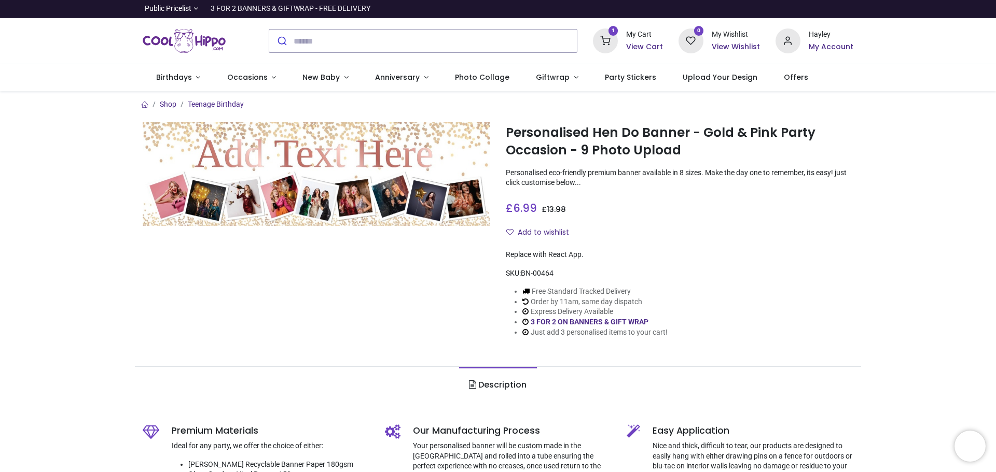
type input "**********"
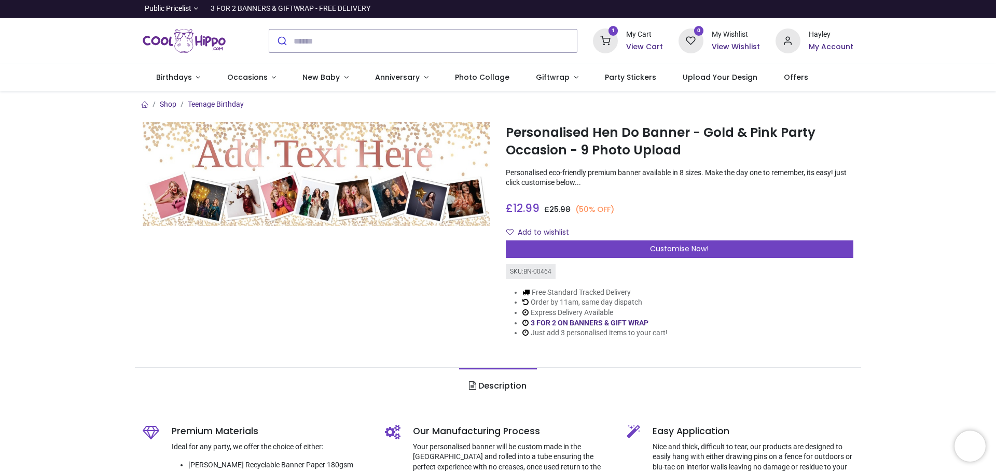
click at [644, 48] on h6 "View Cart" at bounding box center [644, 47] width 37 height 10
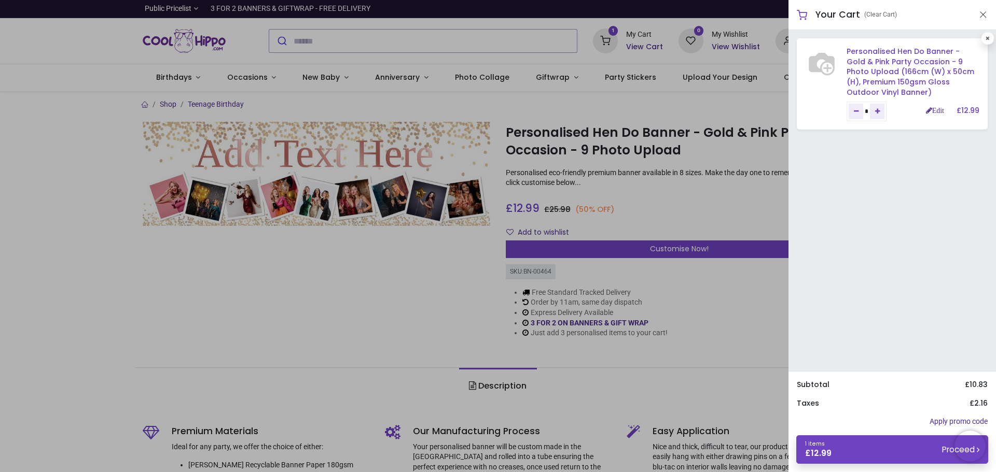
click at [859, 53] on link "Personalised Hen Do Banner - Gold & Pink Party Occasion - 9 Photo Upload (166cm…" at bounding box center [910, 71] width 128 height 51
click at [858, 53] on link "Personalised Hen Do Banner - Gold & Pink Party Occasion - 9 Photo Upload (166cm…" at bounding box center [910, 71] width 128 height 51
click at [891, 89] on link "Personalised Hen Do Banner - Gold & Pink Party Occasion - 9 Photo Upload (166cm…" at bounding box center [910, 71] width 128 height 51
click at [939, 71] on link "Personalised Hen Do Banner - Gold & Pink Party Occasion - 9 Photo Upload (166cm…" at bounding box center [910, 71] width 128 height 51
click at [935, 113] on link "Edit" at bounding box center [935, 110] width 18 height 7
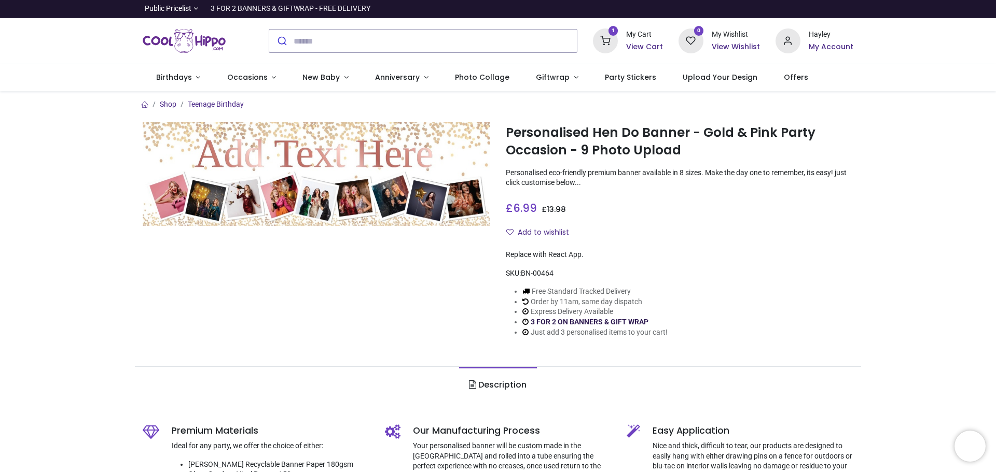
type input "**********"
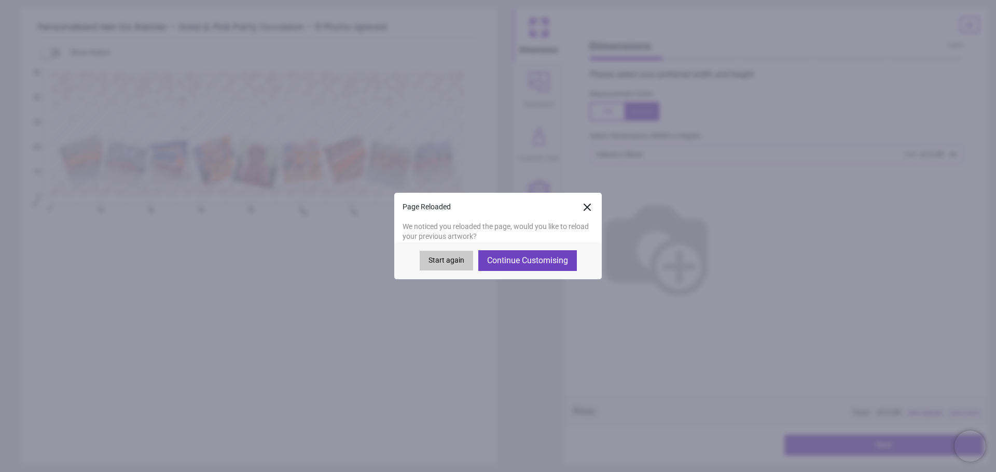
click at [504, 256] on button "Continue Customising" at bounding box center [527, 260] width 99 height 21
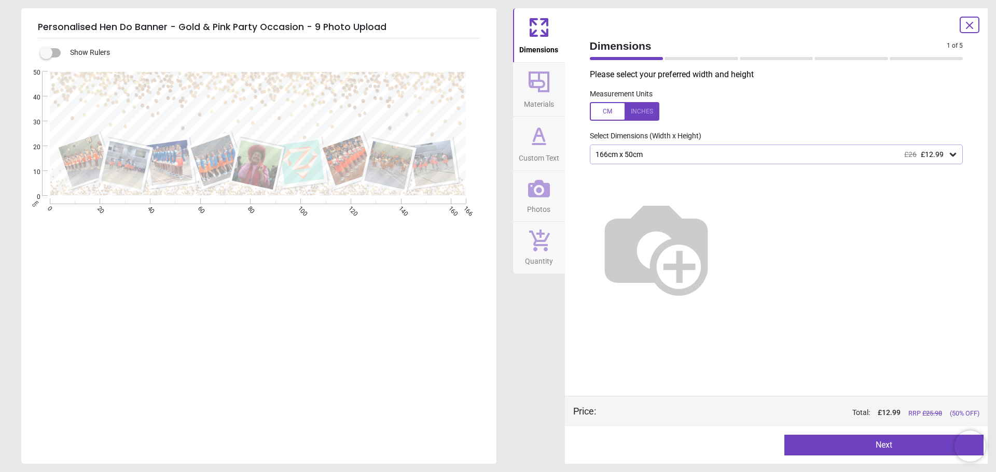
click at [537, 88] on icon at bounding box center [538, 82] width 21 height 21
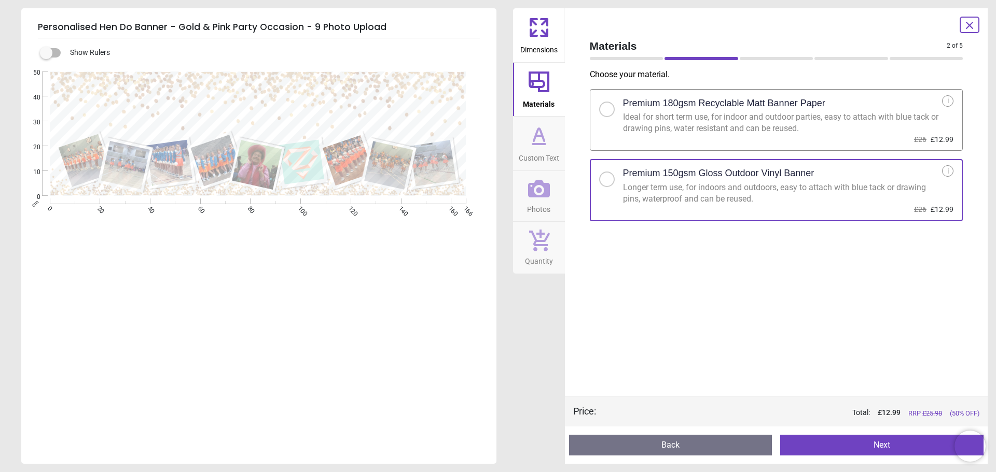
click at [975, 24] on icon at bounding box center [969, 25] width 12 height 12
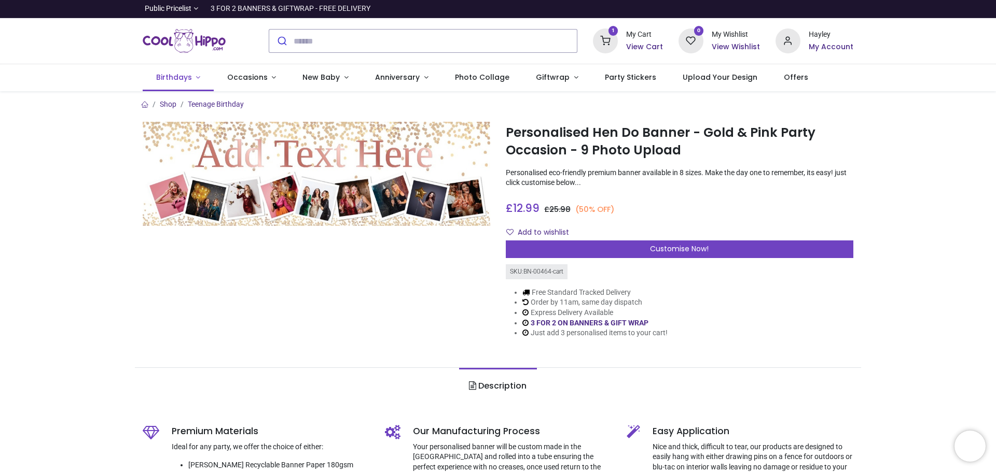
click at [198, 78] on link "Birthdays" at bounding box center [178, 77] width 71 height 27
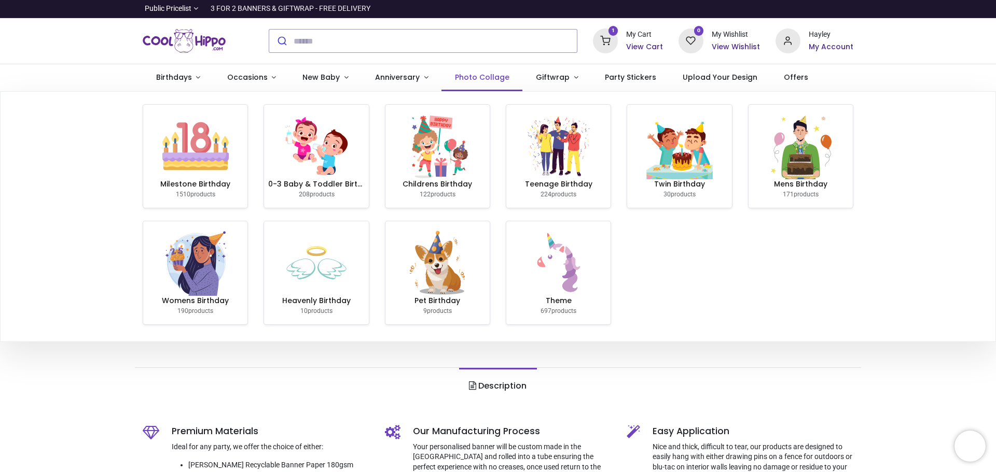
click at [493, 78] on span "Photo Collage" at bounding box center [482, 77] width 54 height 10
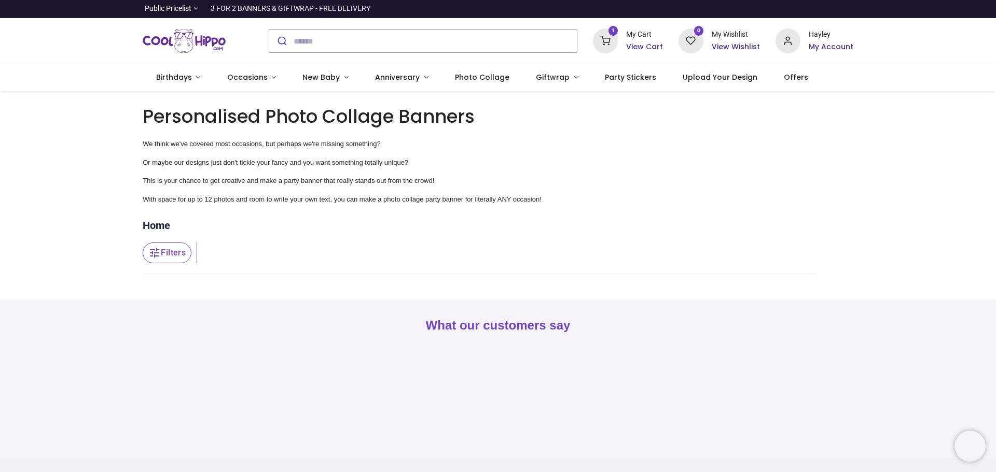
type input "**********"
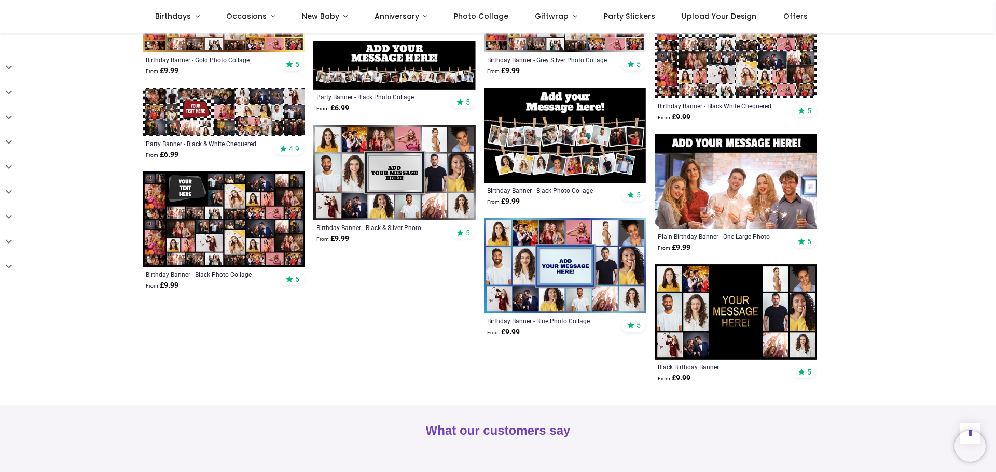
scroll to position [985, 0]
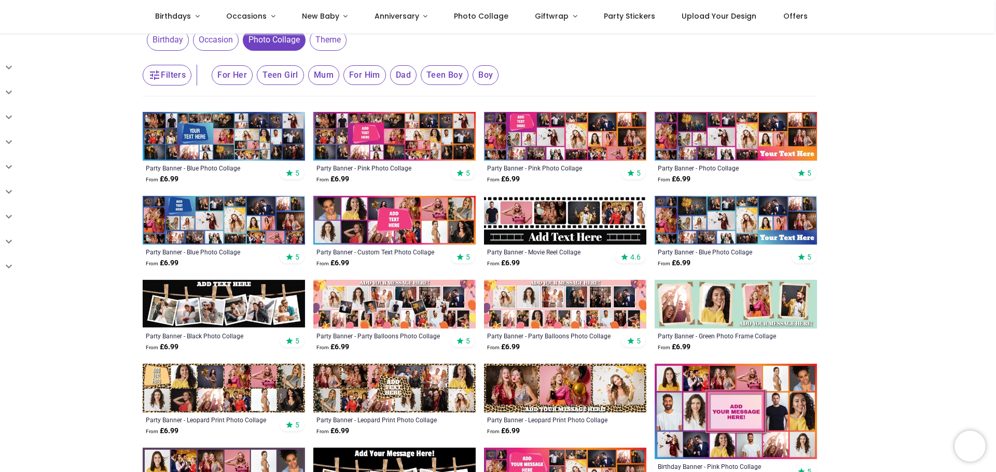
scroll to position [104, 0]
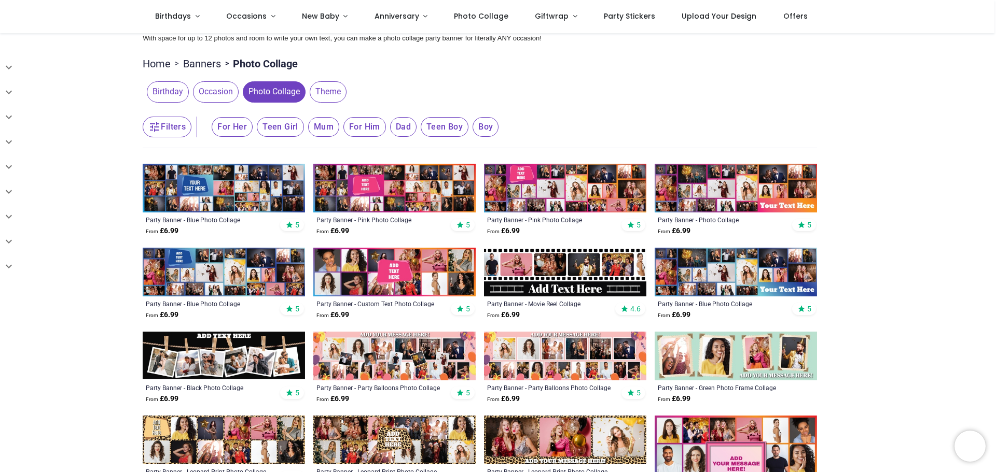
click at [310, 90] on span "Theme" at bounding box center [328, 91] width 37 height 21
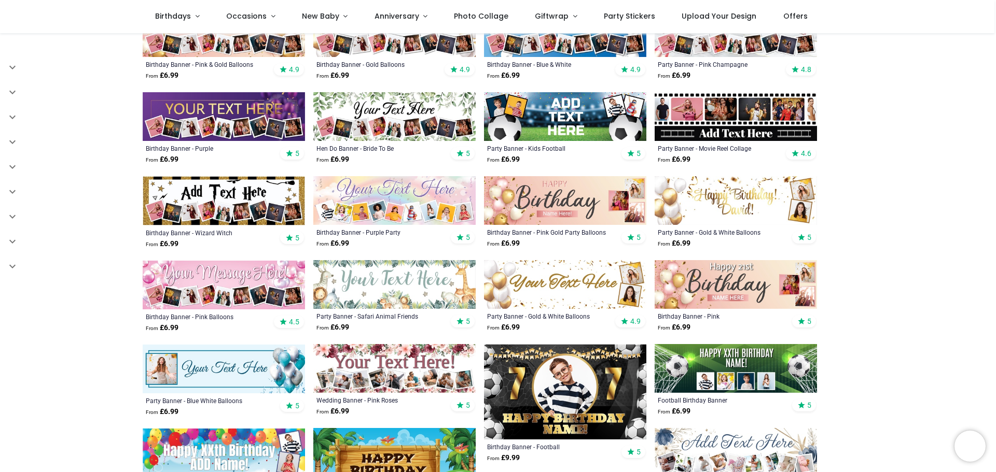
scroll to position [311, 0]
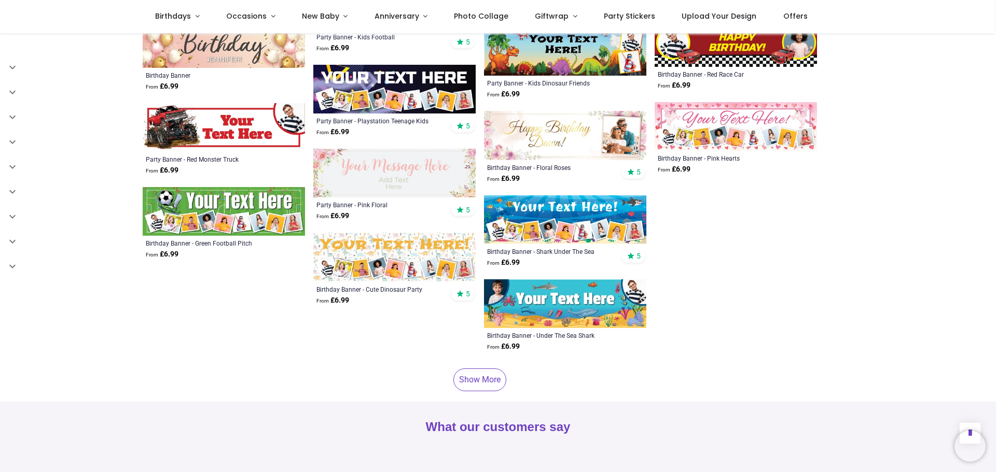
scroll to position [1815, 0]
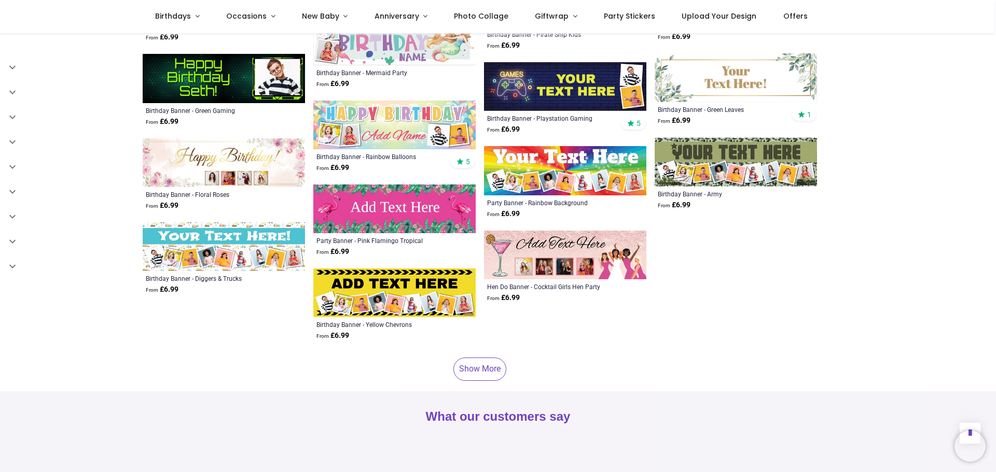
scroll to position [2333, 0]
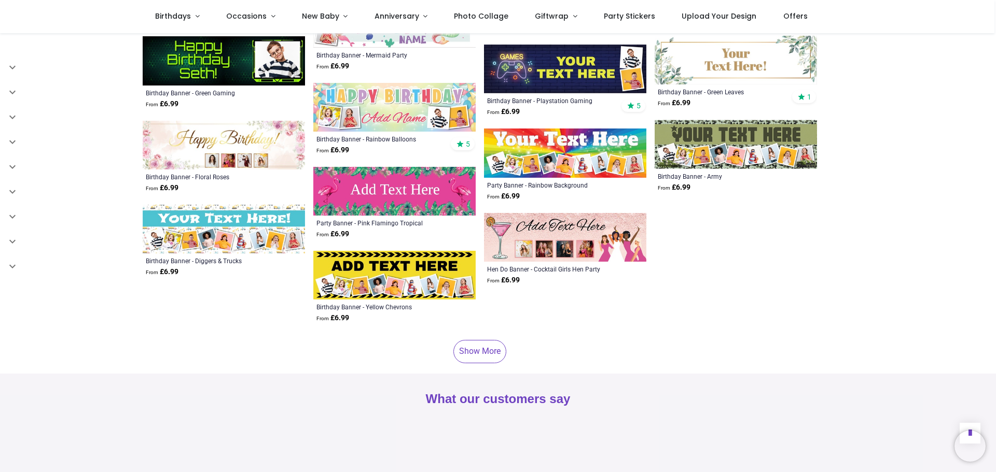
click at [485, 340] on link "Show More" at bounding box center [479, 351] width 53 height 23
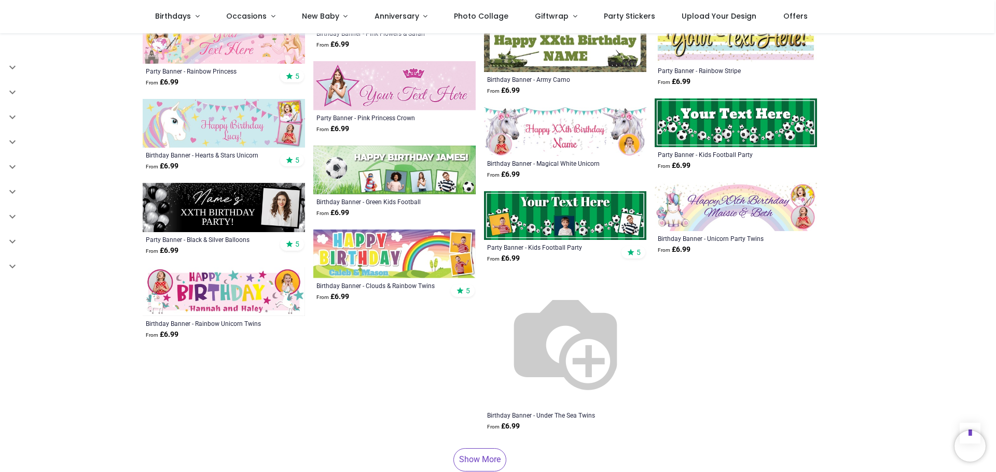
scroll to position [2800, 0]
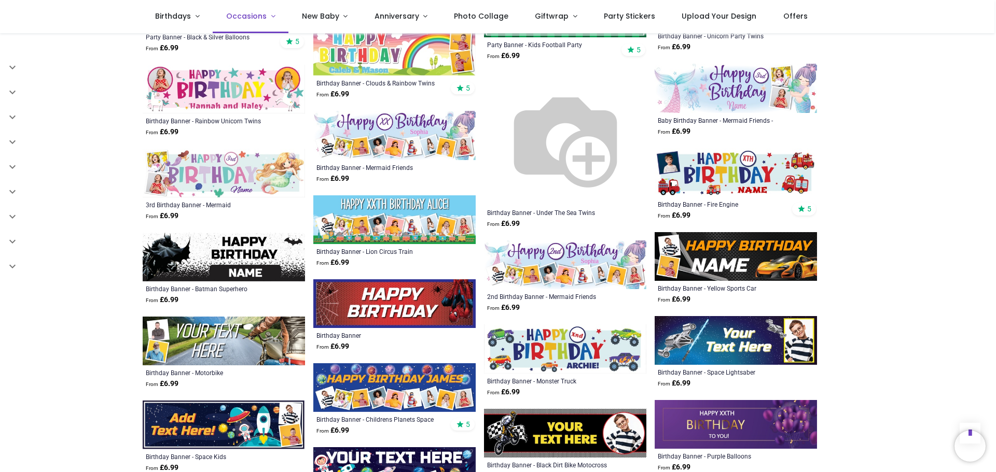
scroll to position [2904, 0]
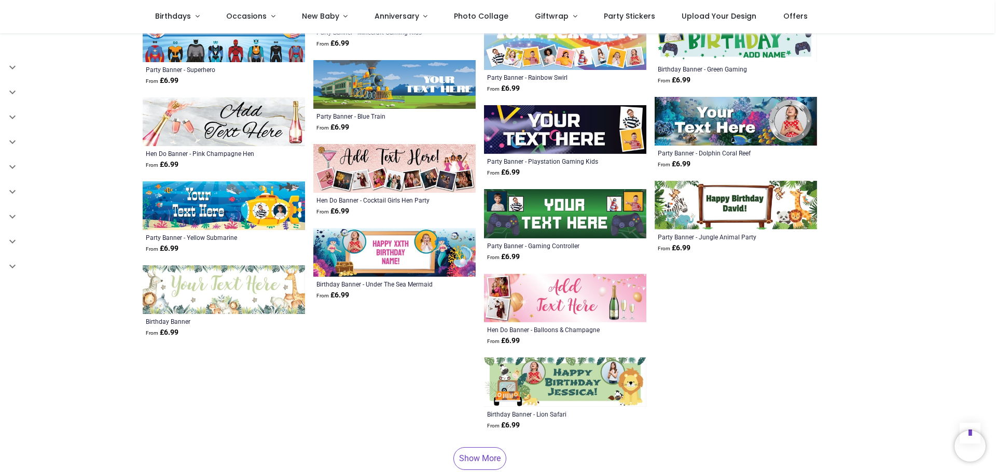
scroll to position [3734, 0]
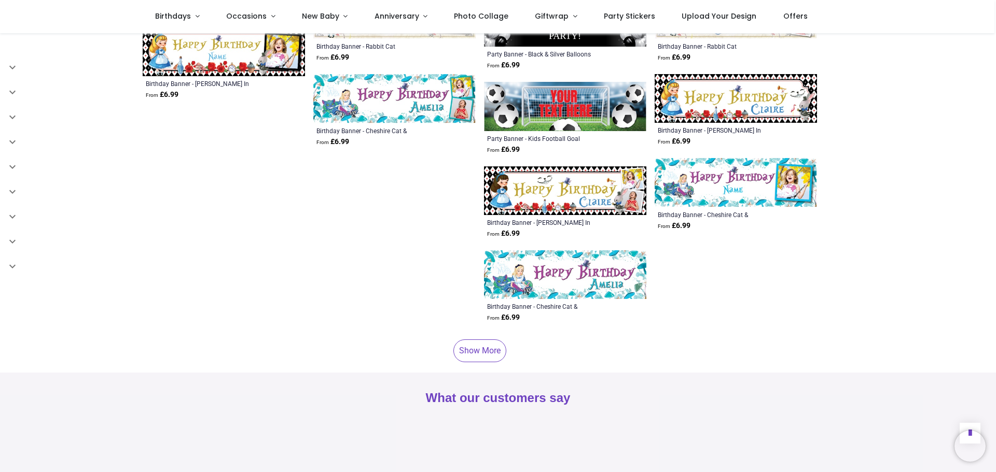
scroll to position [4771, 0]
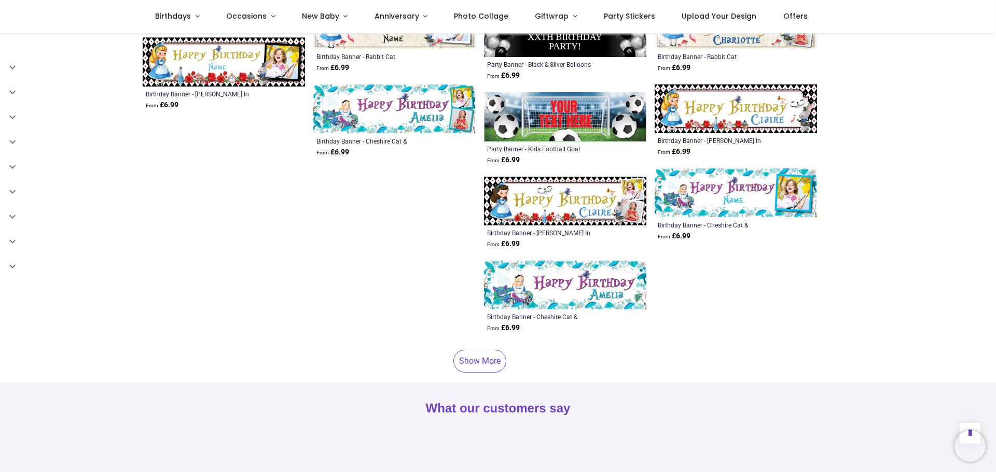
click at [491, 350] on link "Show More" at bounding box center [479, 361] width 53 height 23
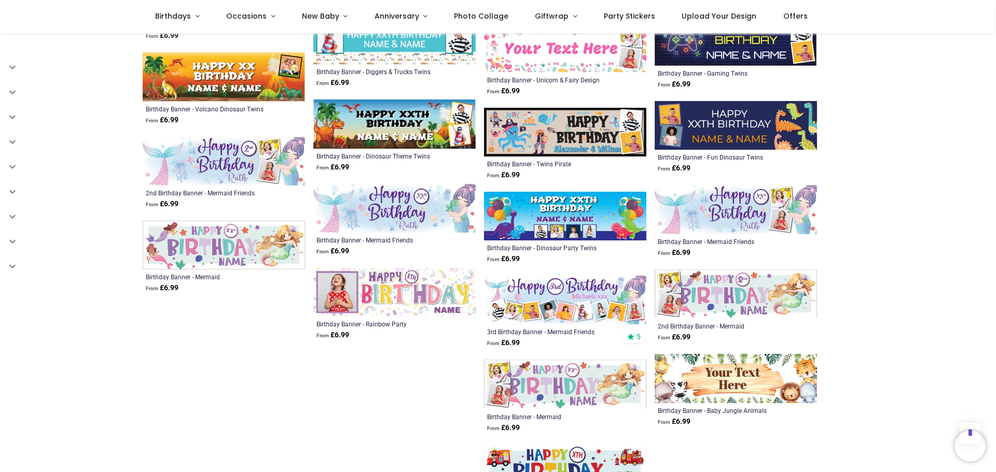
scroll to position [5176, 0]
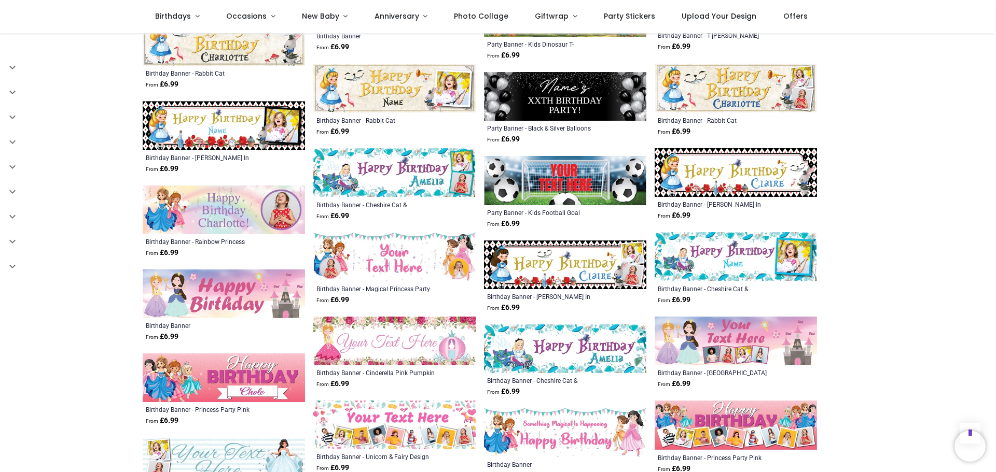
scroll to position [4658, 0]
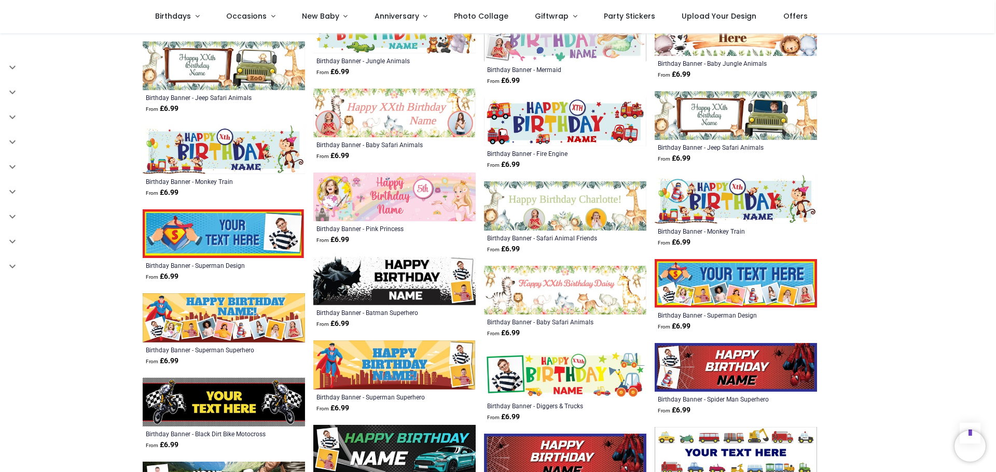
scroll to position [5643, 0]
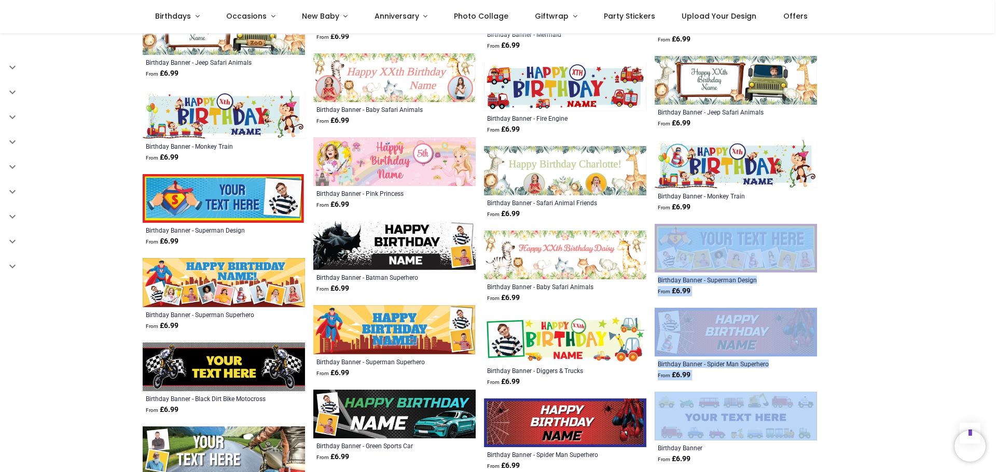
drag, startPoint x: 992, startPoint y: 386, endPoint x: 979, endPoint y: 171, distance: 216.1
click at [995, 175] on html "H Hayley Birthdays Milestone Birthday 1510 products 0-3 Baby & Toddler Birthday…" at bounding box center [498, 236] width 996 height 472
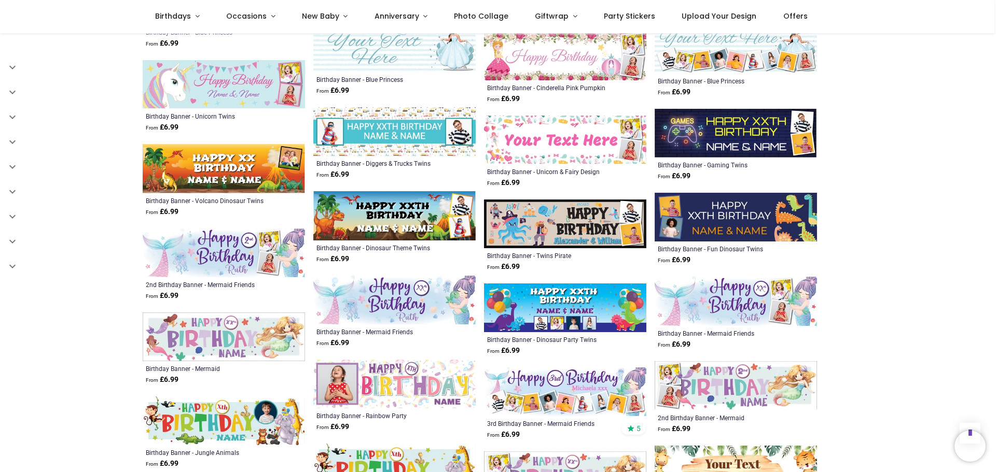
scroll to position [5021, 0]
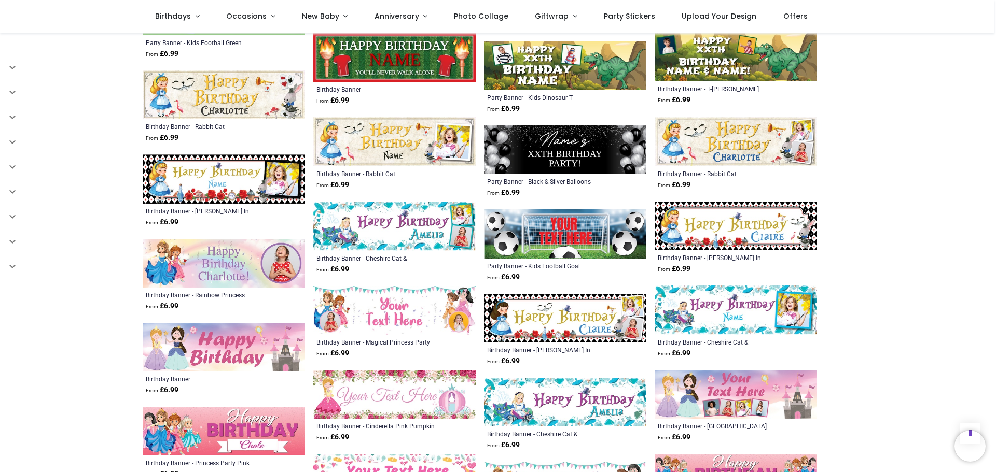
scroll to position [4658, 0]
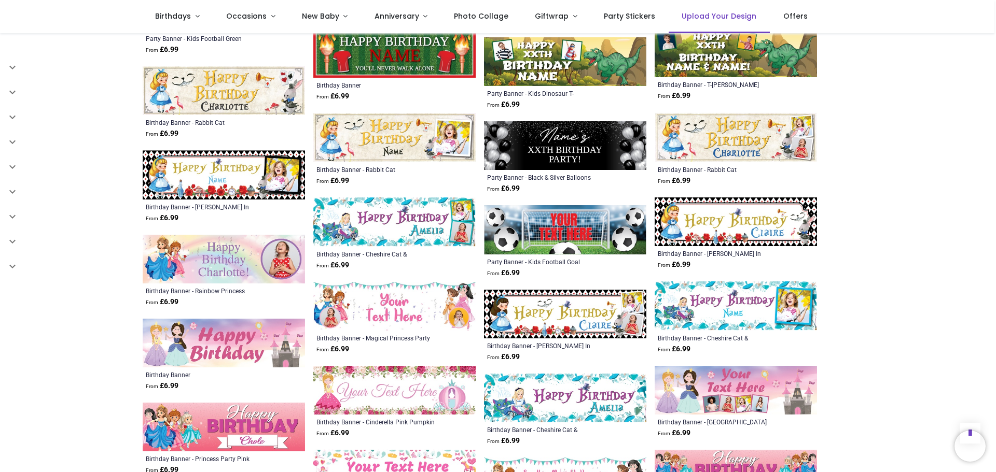
click at [692, 11] on link "Upload Your Design" at bounding box center [718, 16] width 101 height 33
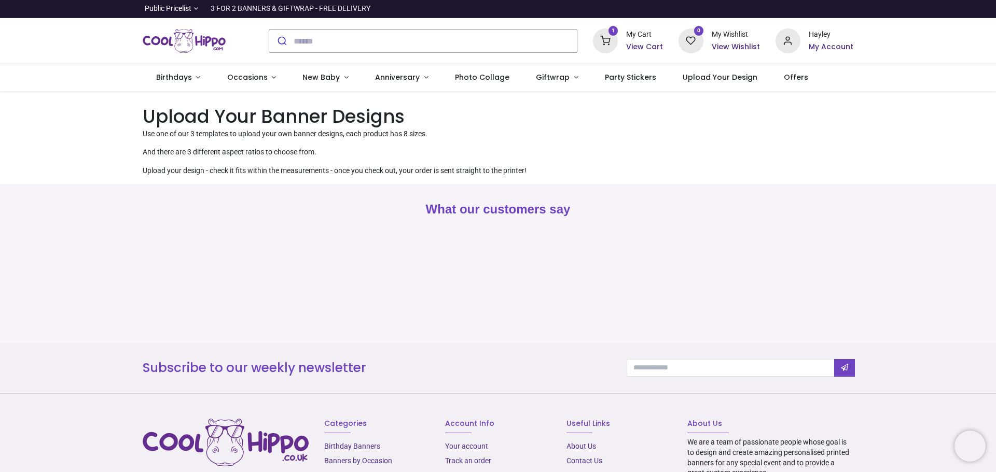
type input "**********"
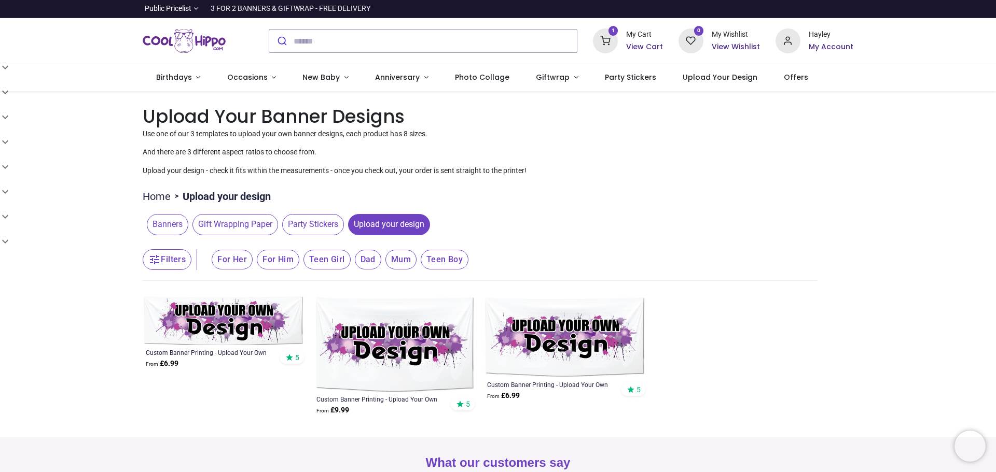
click at [643, 46] on h6 "View Cart" at bounding box center [644, 47] width 37 height 10
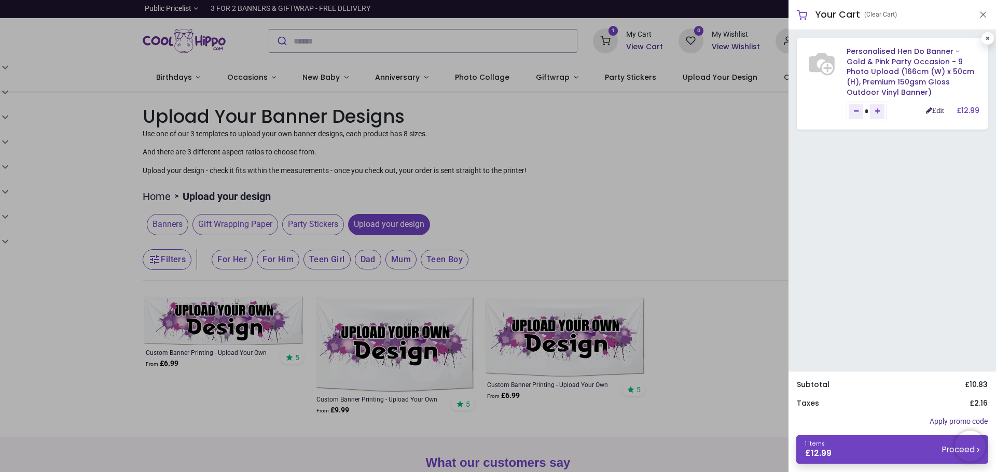
click at [934, 109] on link "Edit" at bounding box center [935, 110] width 18 height 7
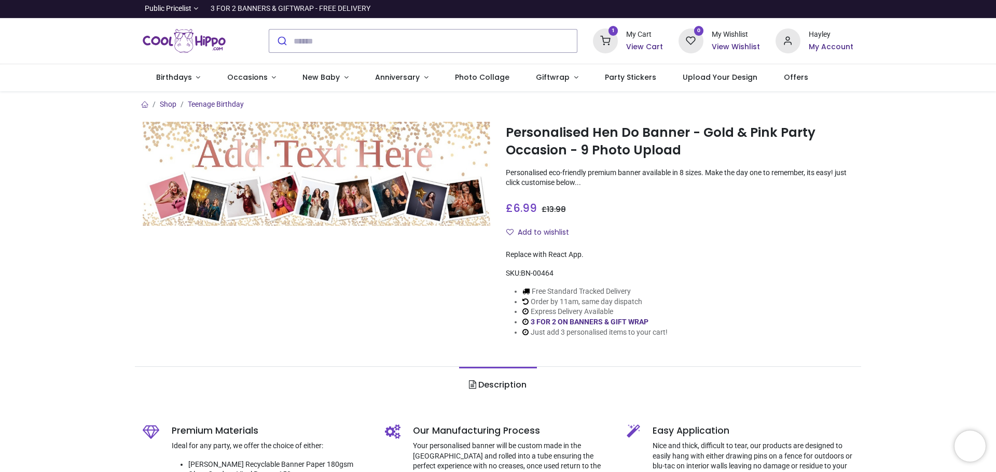
type input "**********"
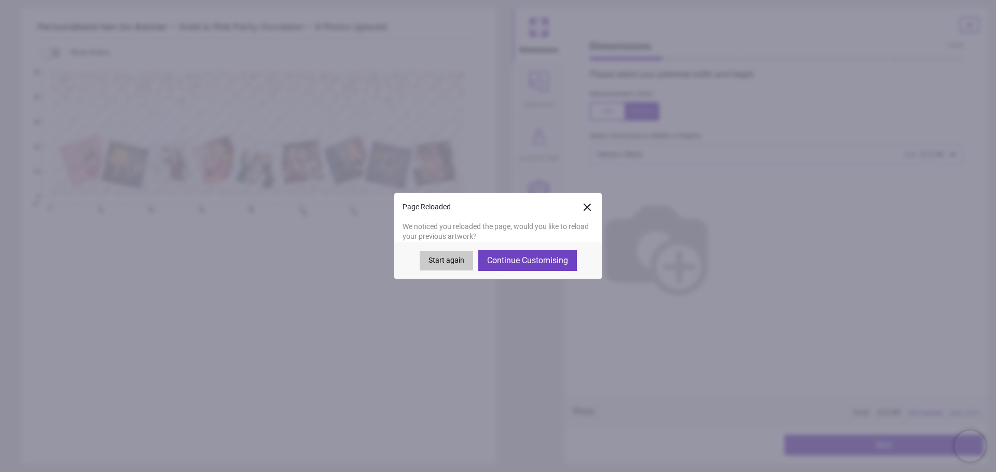
type textarea "**********"
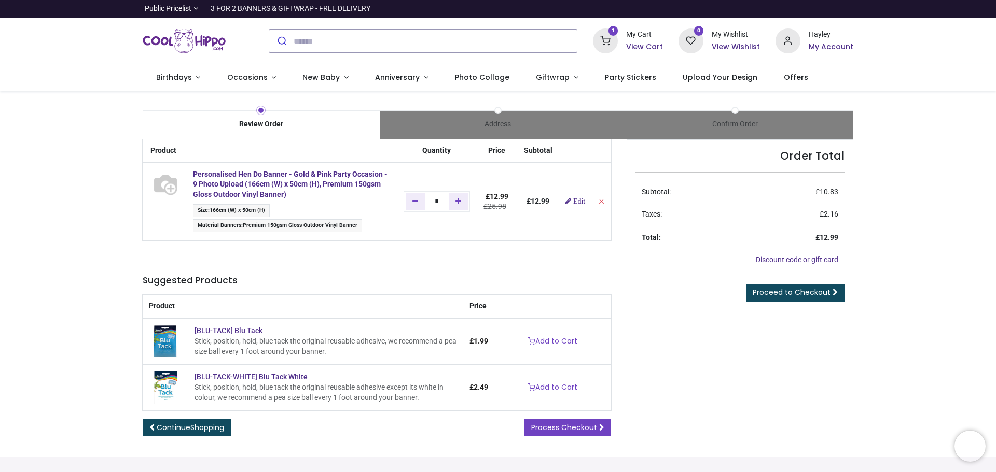
type input "**********"
click at [575, 202] on span "Edit" at bounding box center [579, 201] width 12 height 7
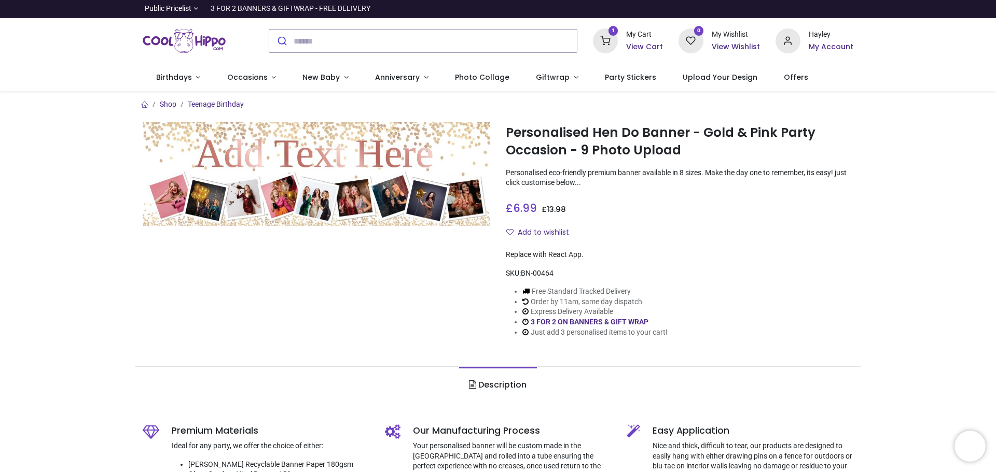
type input "**********"
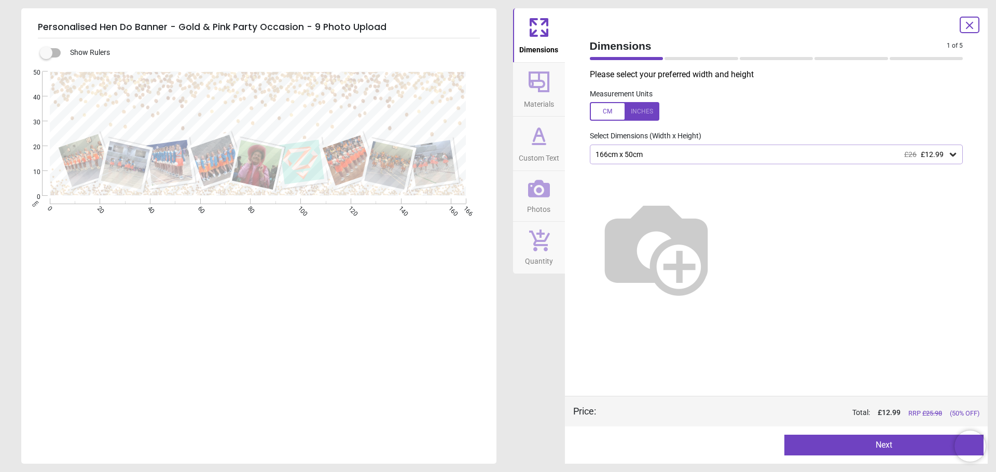
click at [878, 438] on button "Next" at bounding box center [883, 445] width 199 height 21
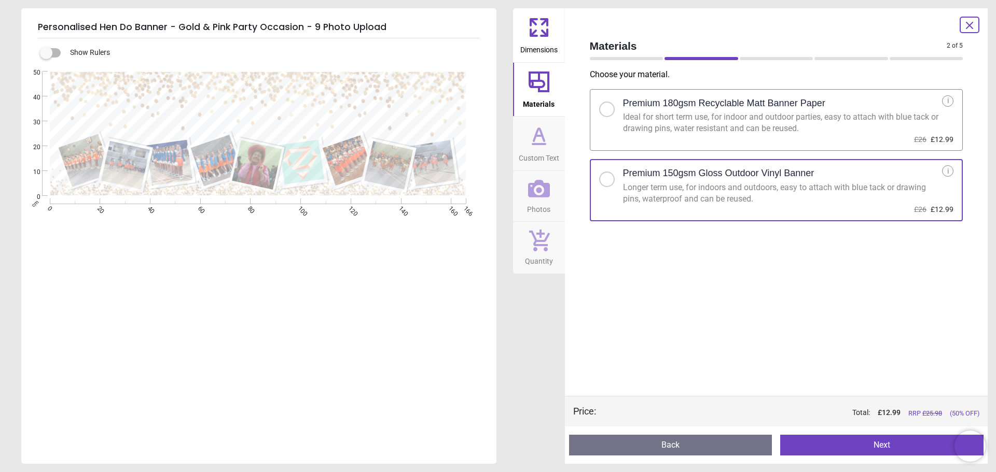
click at [965, 21] on icon at bounding box center [969, 25] width 12 height 12
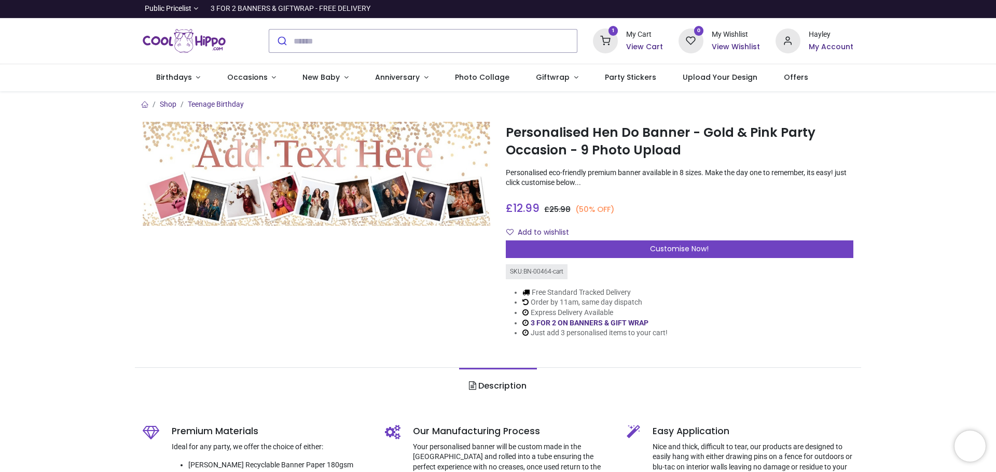
drag, startPoint x: 149, startPoint y: 34, endPoint x: 159, endPoint y: 40, distance: 11.8
click at [148, 34] on img "Logo of Cool Hippo" at bounding box center [184, 40] width 83 height 29
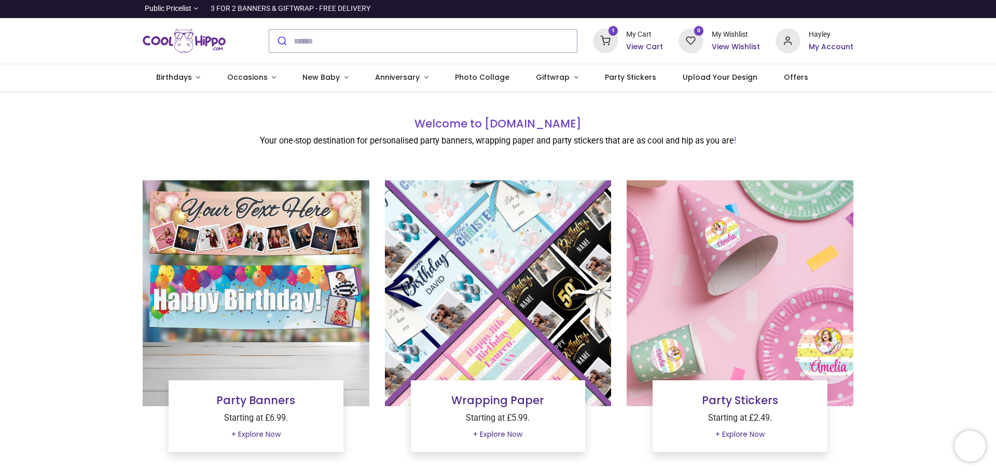
type input "**********"
click at [644, 42] on h6 "View Cart" at bounding box center [644, 47] width 37 height 10
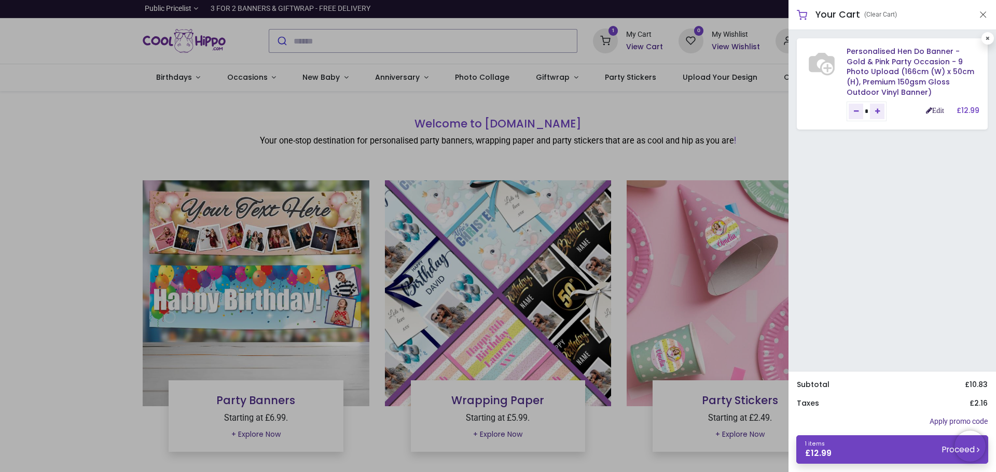
click at [938, 107] on link "Edit" at bounding box center [935, 110] width 18 height 7
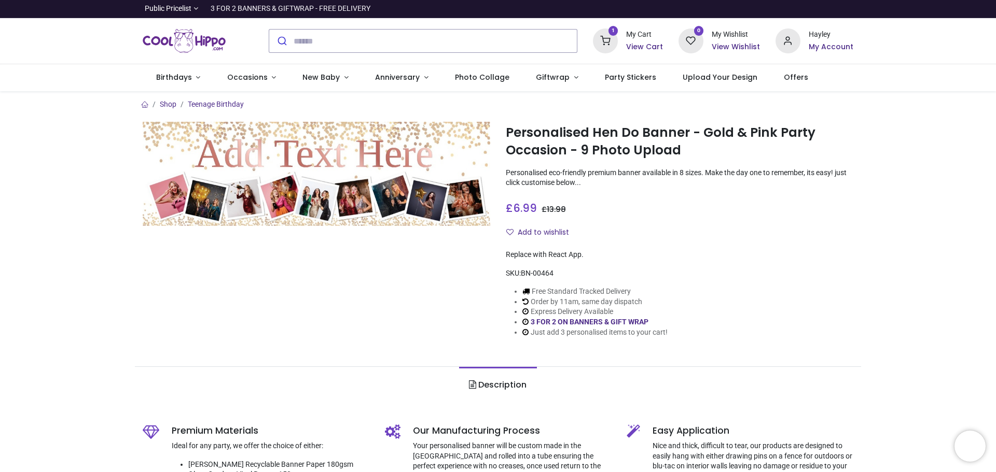
type input "**********"
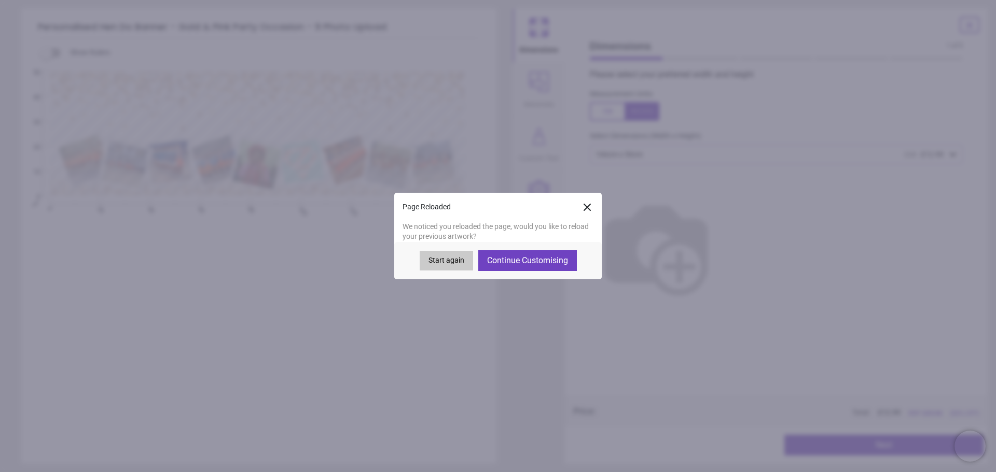
click at [490, 261] on button "Continue Customising" at bounding box center [527, 260] width 99 height 21
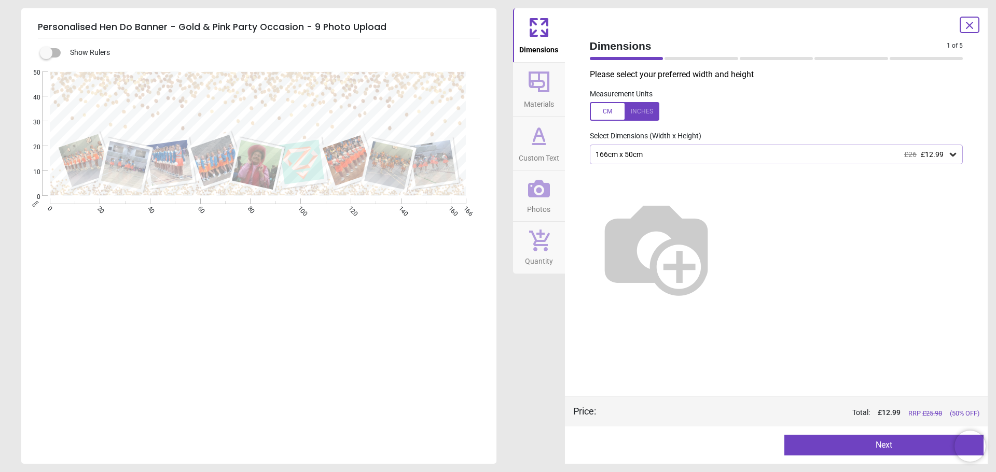
click at [973, 27] on icon at bounding box center [969, 25] width 12 height 12
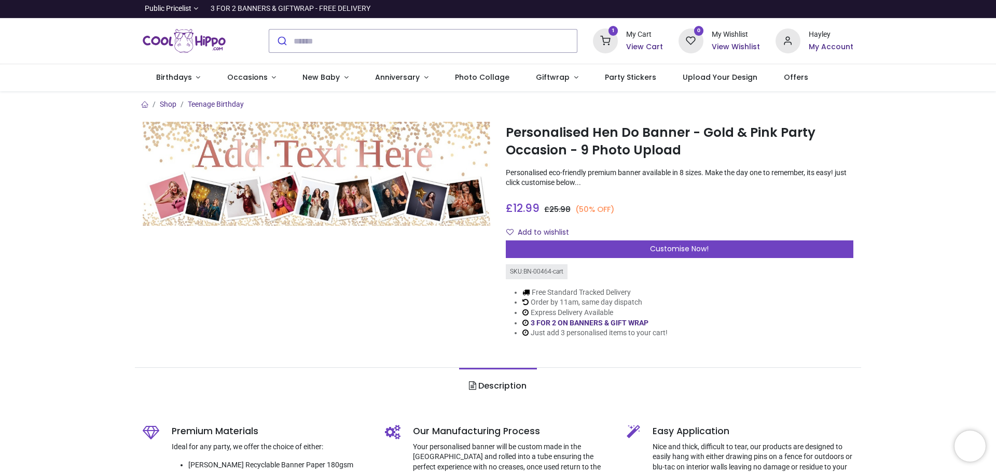
click at [816, 47] on h6 "My Account" at bounding box center [830, 47] width 45 height 10
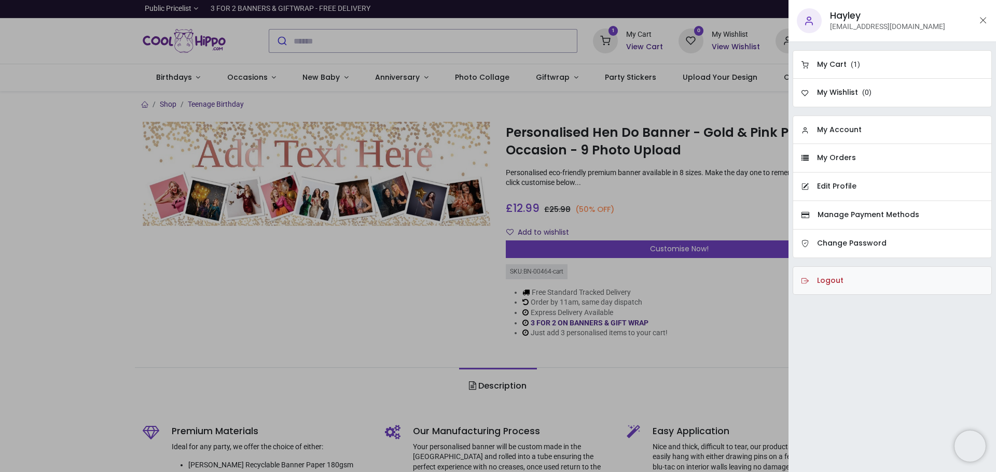
click at [836, 284] on h6 "Logout" at bounding box center [830, 281] width 26 height 10
